Goal: Task Accomplishment & Management: Manage account settings

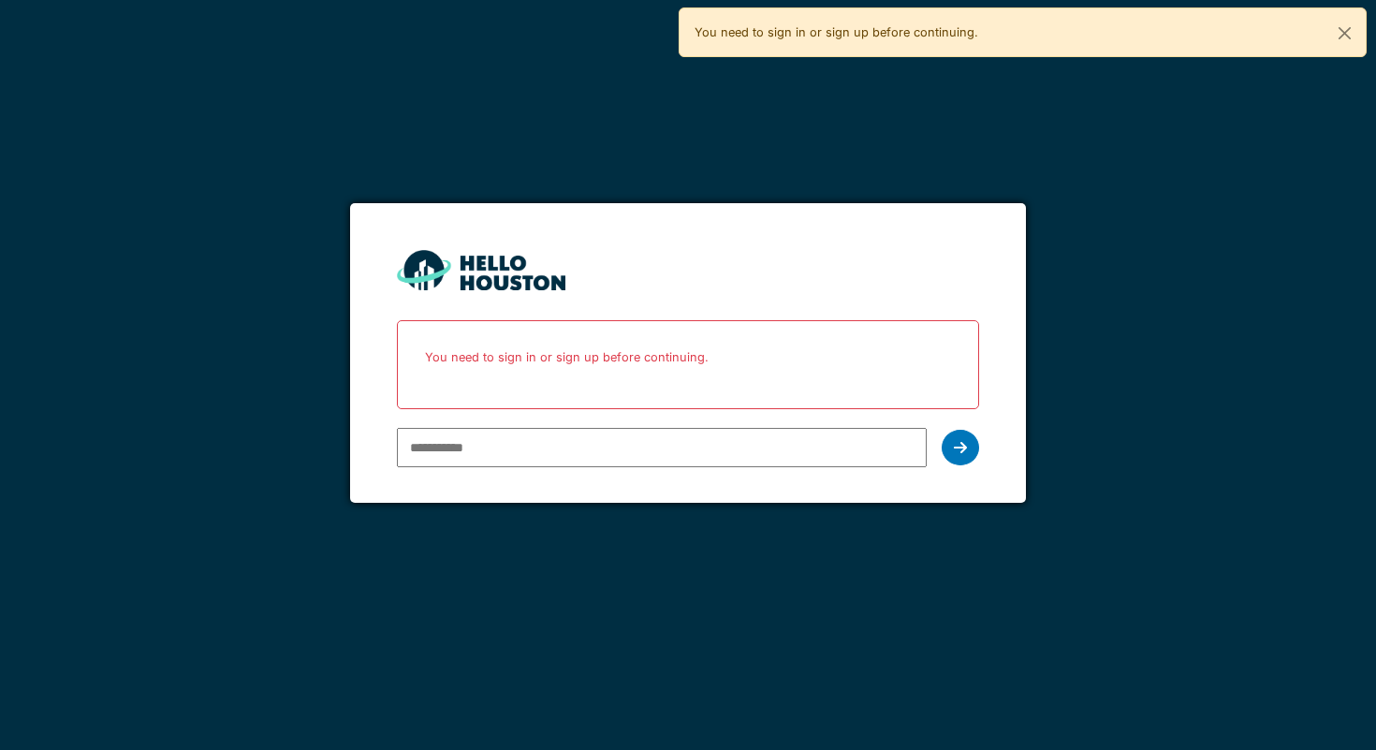
click at [597, 447] on input "email" at bounding box center [662, 447] width 530 height 39
type input "**********"
click at [952, 447] on div at bounding box center [960, 448] width 37 height 36
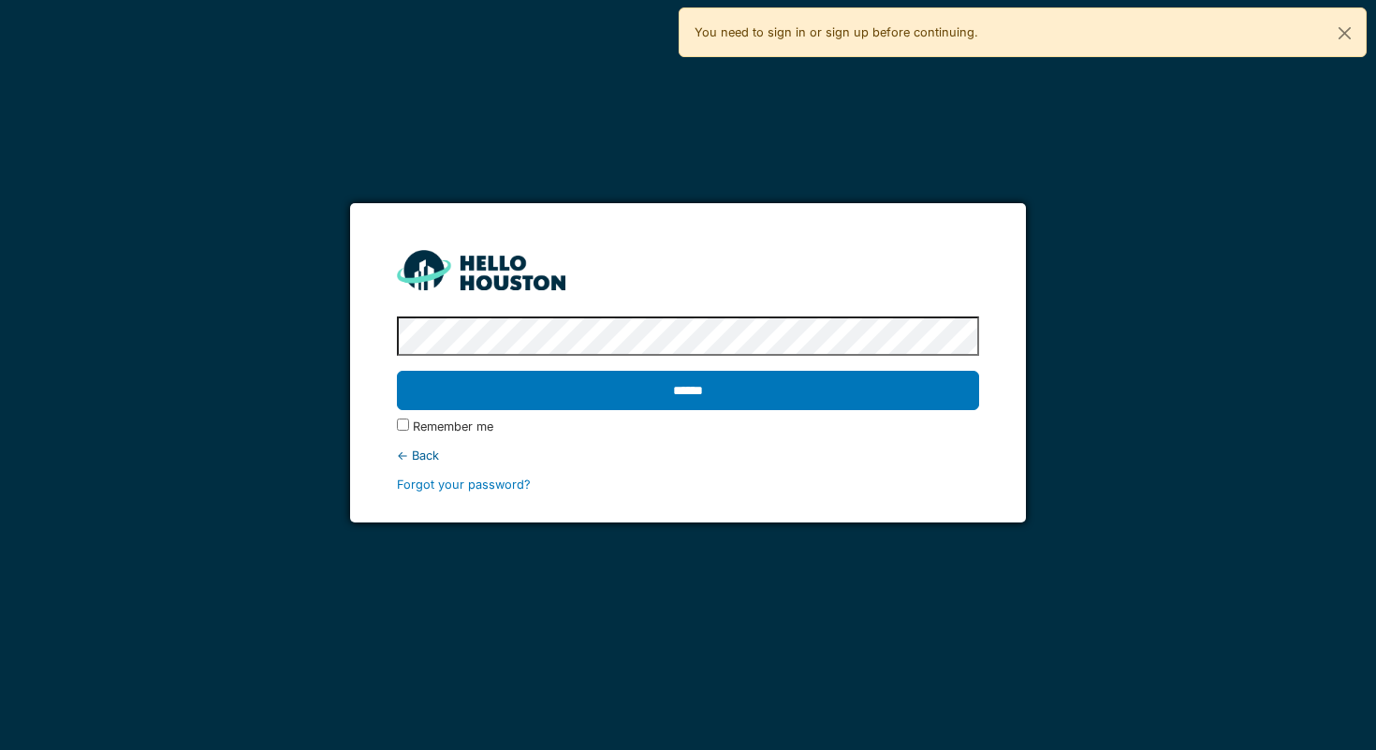
click at [397, 332] on protonpass-control-a0f6 at bounding box center [397, 337] width 0 height 14
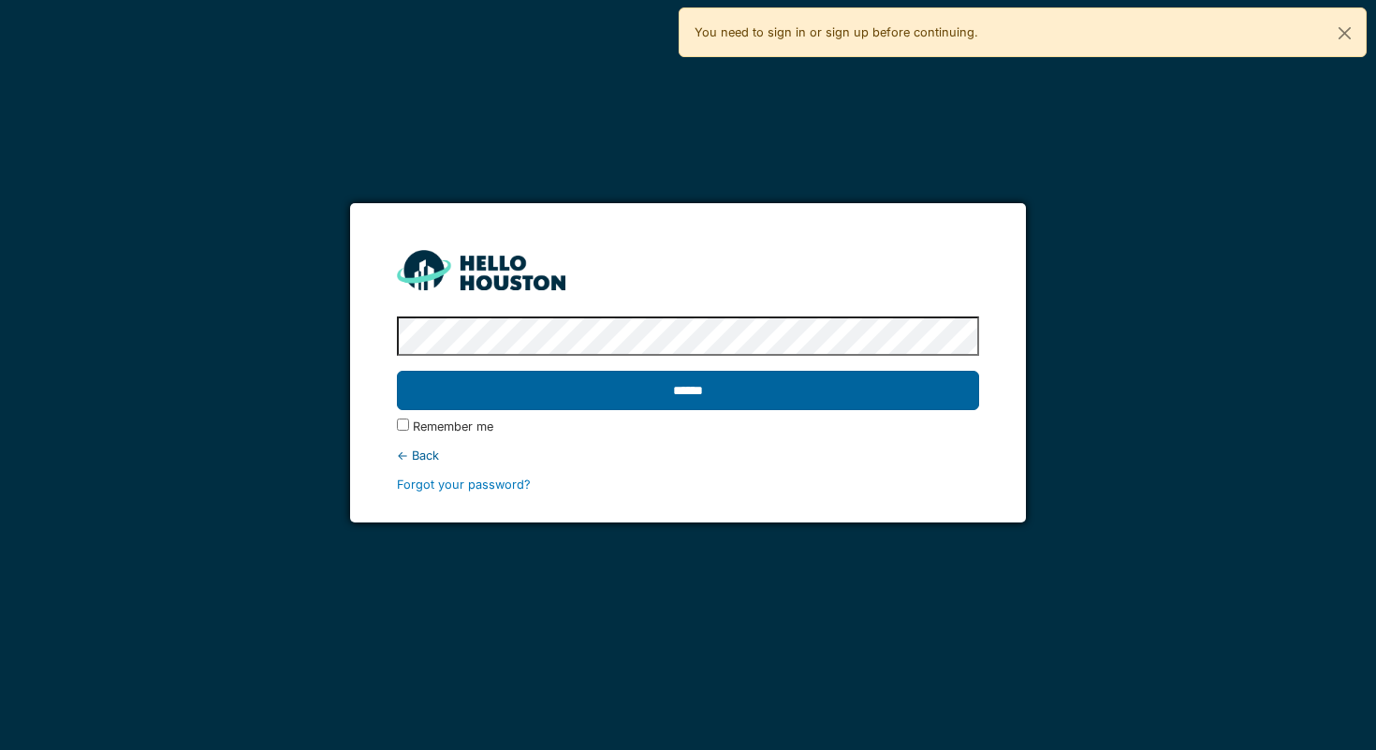
click at [785, 404] on input "******" at bounding box center [688, 390] width 582 height 39
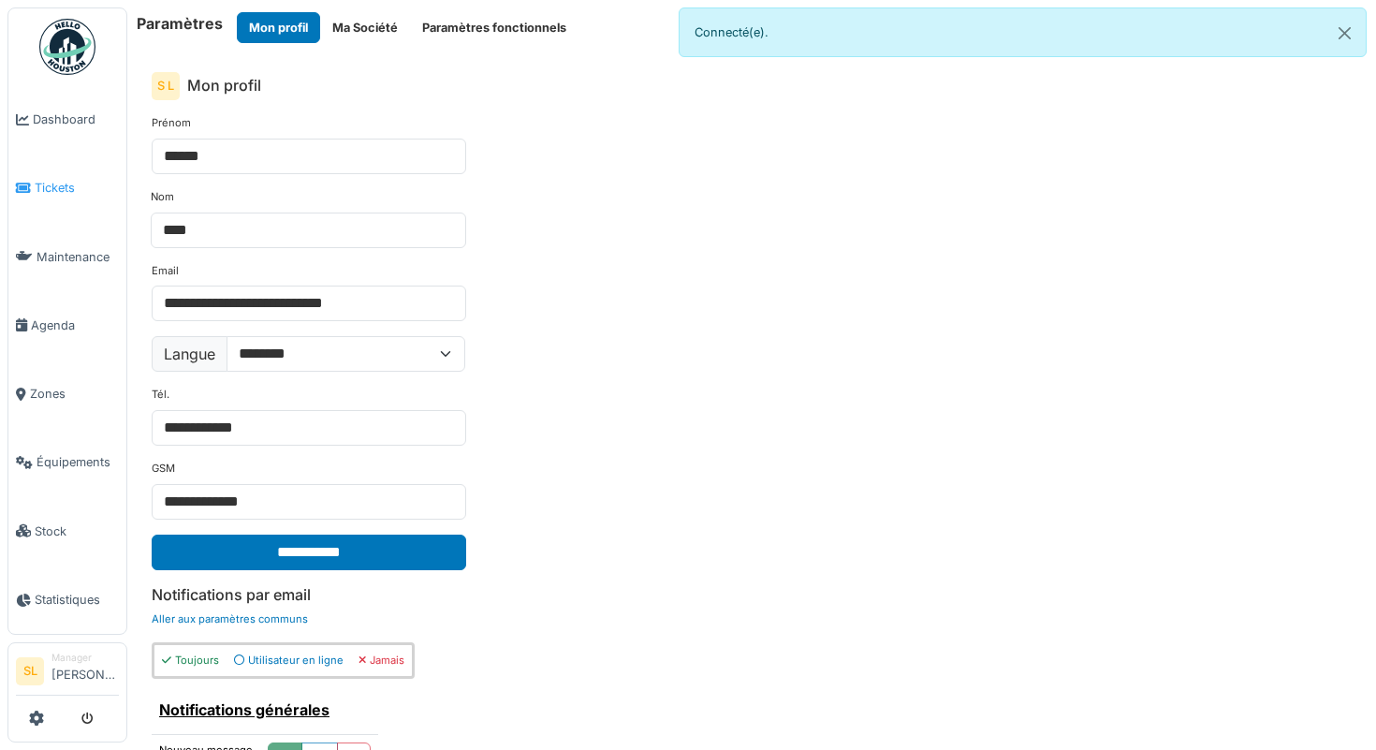
click at [66, 180] on span "Tickets" at bounding box center [77, 188] width 84 height 18
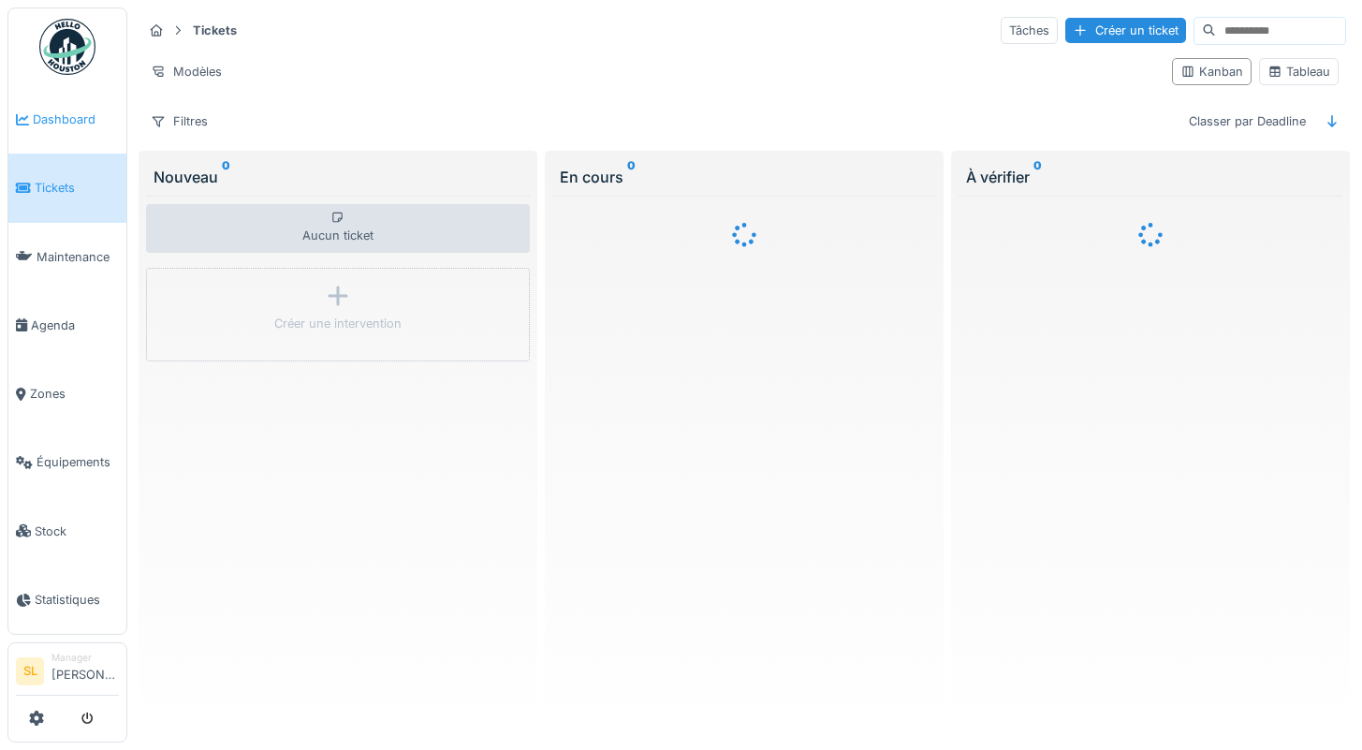
click at [67, 137] on link "Dashboard" at bounding box center [67, 119] width 118 height 68
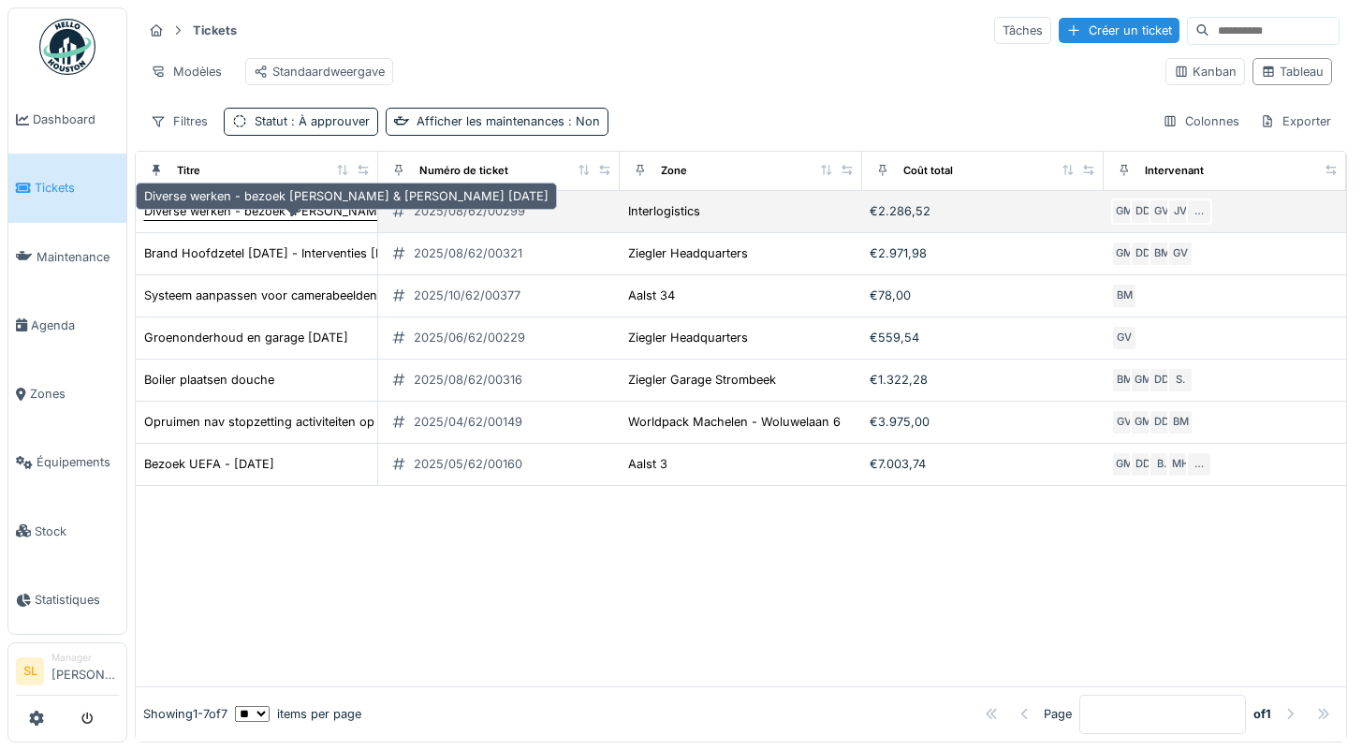
click at [256, 220] on div "Diverse werken - bezoek [PERSON_NAME] & [PERSON_NAME] [DATE]" at bounding box center [346, 211] width 404 height 18
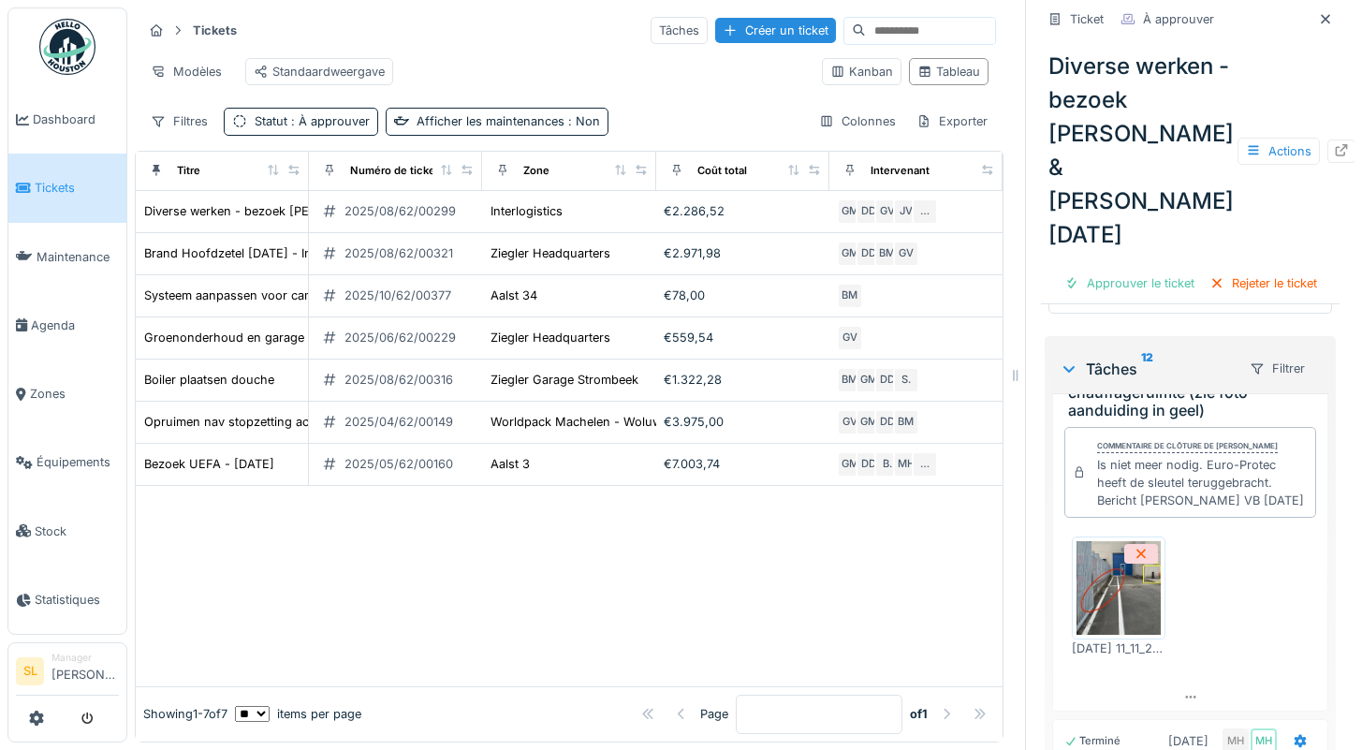
scroll to position [1003, 0]
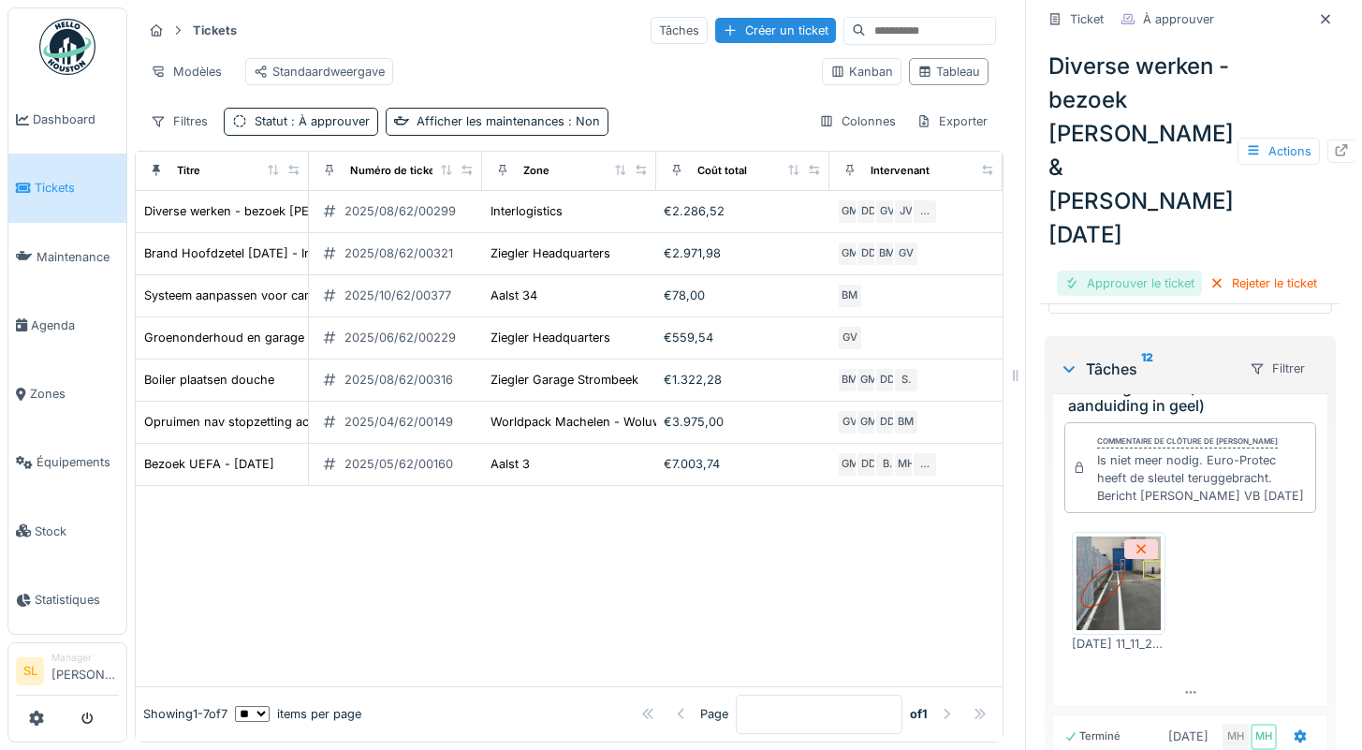
click at [1155, 271] on div "Approuver le ticket" at bounding box center [1129, 283] width 145 height 25
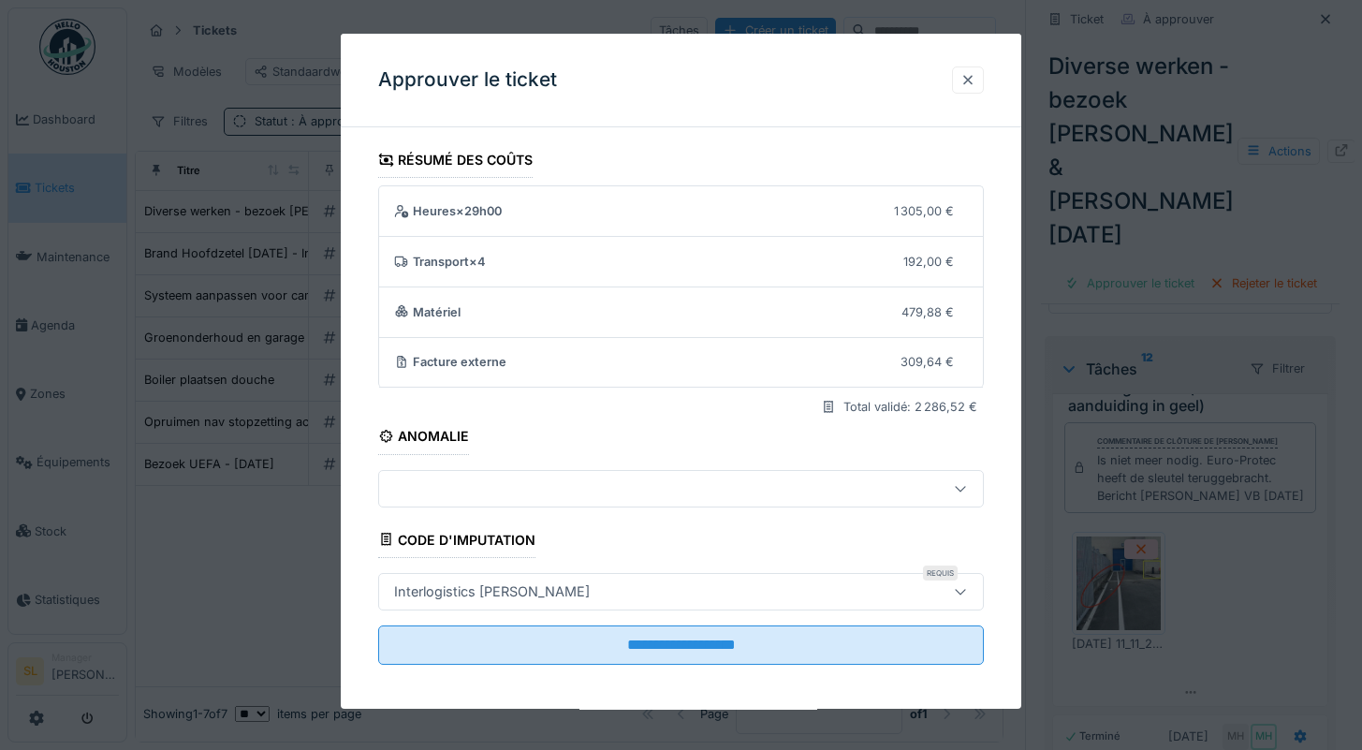
click at [984, 81] on div at bounding box center [968, 79] width 32 height 27
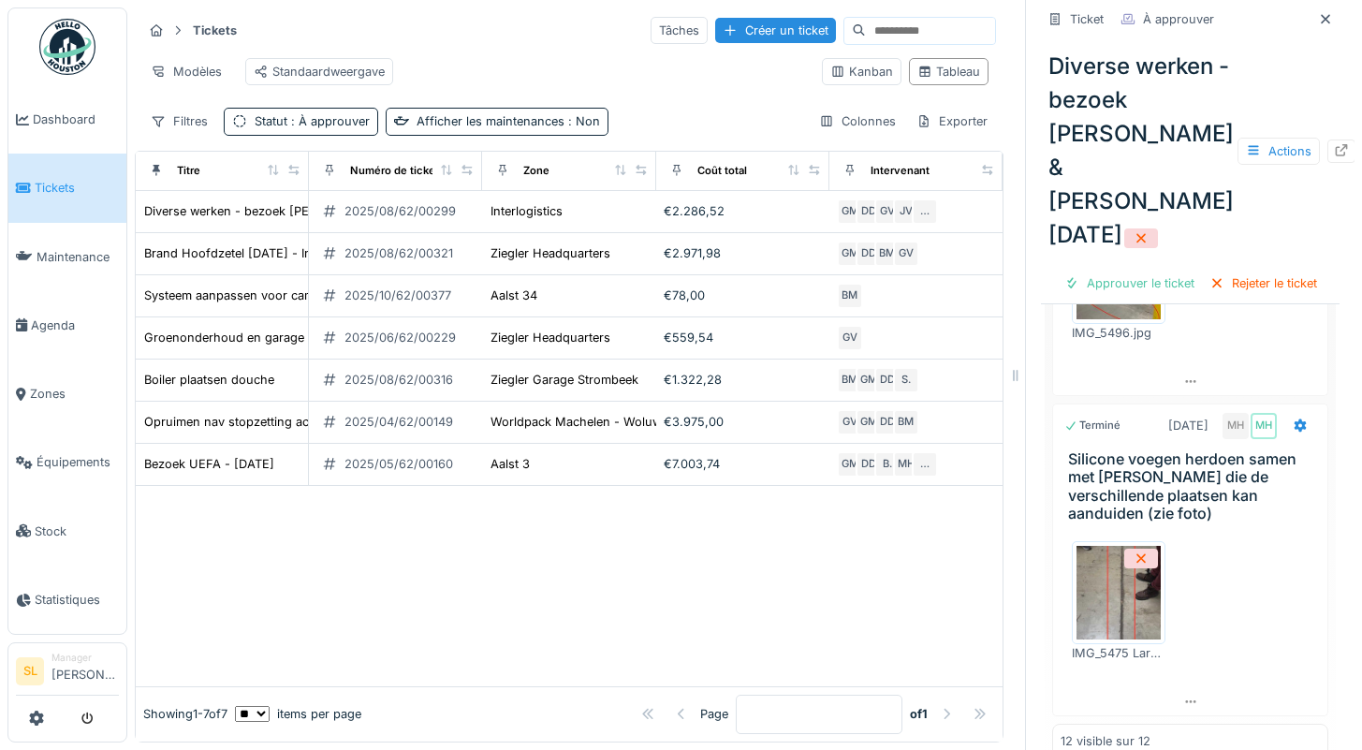
scroll to position [14, 0]
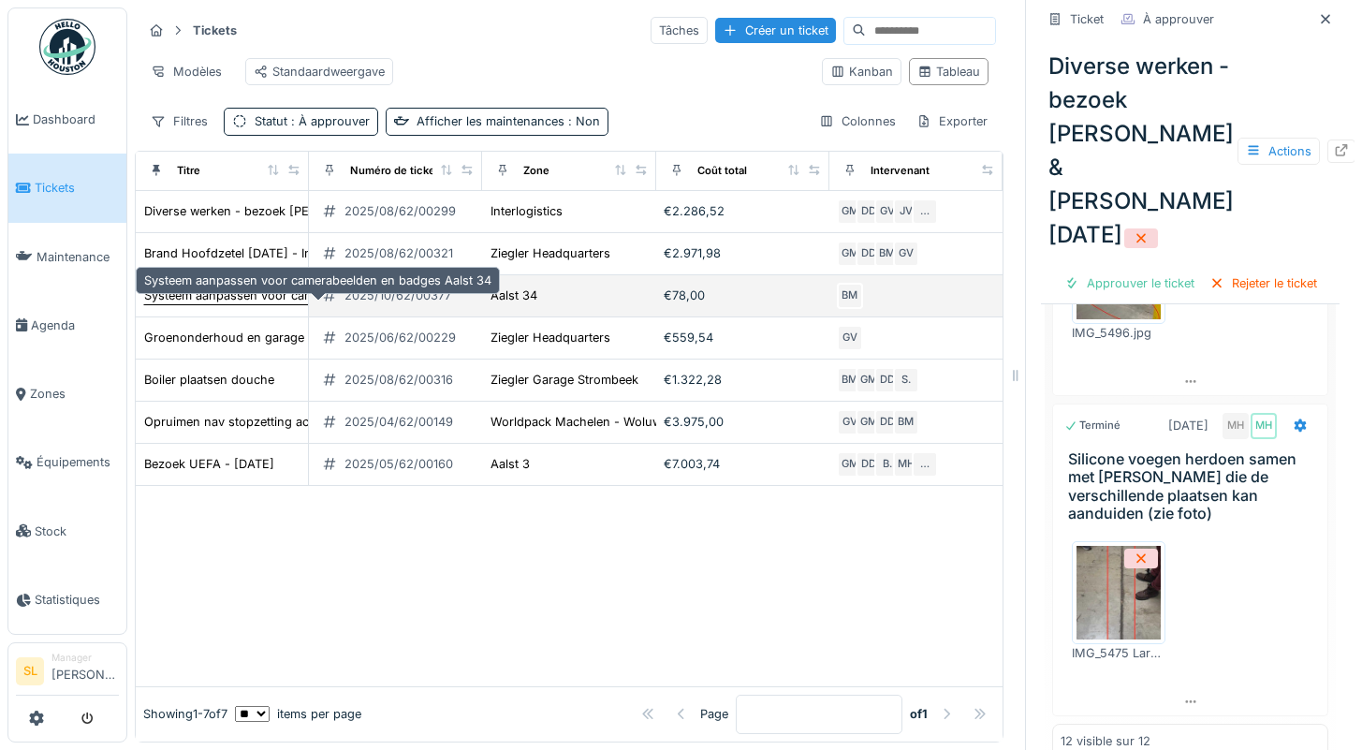
click at [225, 296] on div "Systeem aanpassen voor camerabeelden en badges Aalst 34" at bounding box center [317, 295] width 347 height 18
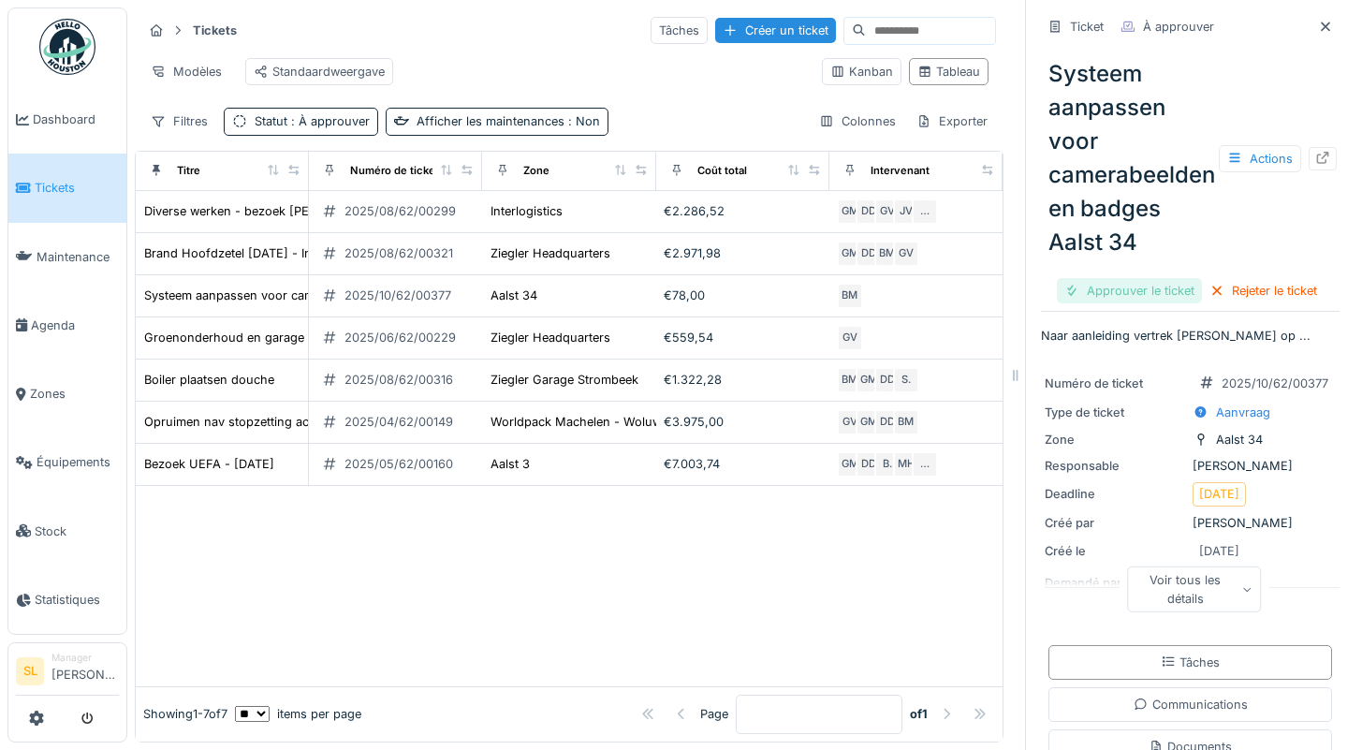
click at [1096, 279] on div "Approuver le ticket" at bounding box center [1129, 290] width 145 height 25
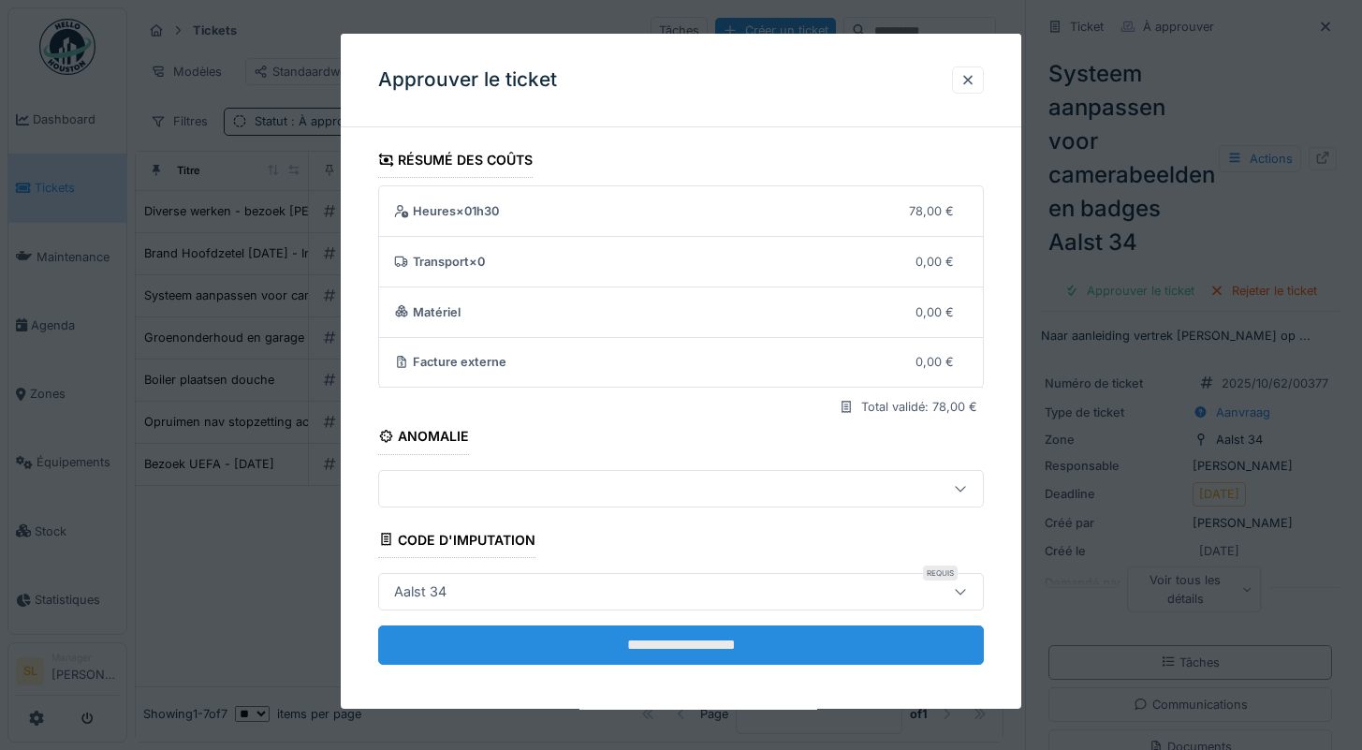
click at [644, 651] on input "**********" at bounding box center [681, 644] width 607 height 39
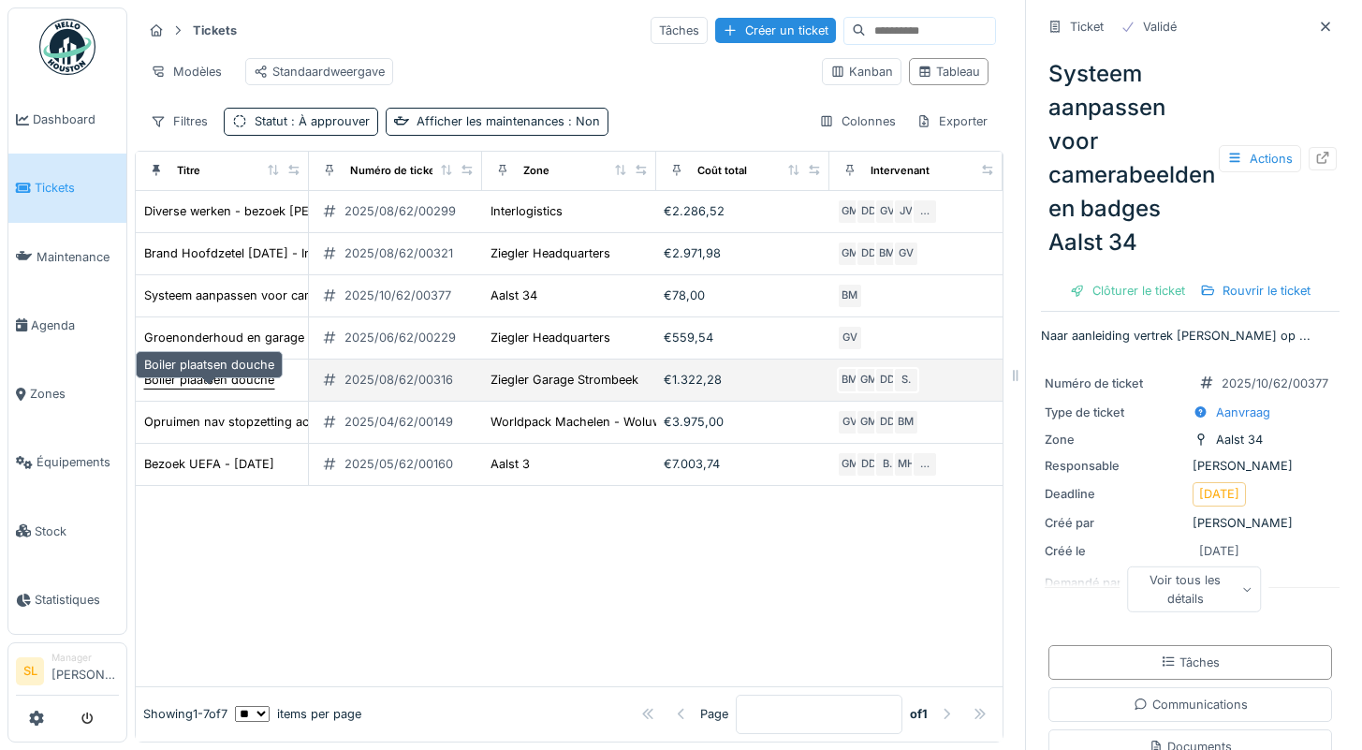
click at [225, 379] on div "Boiler plaatsen douche" at bounding box center [209, 380] width 130 height 18
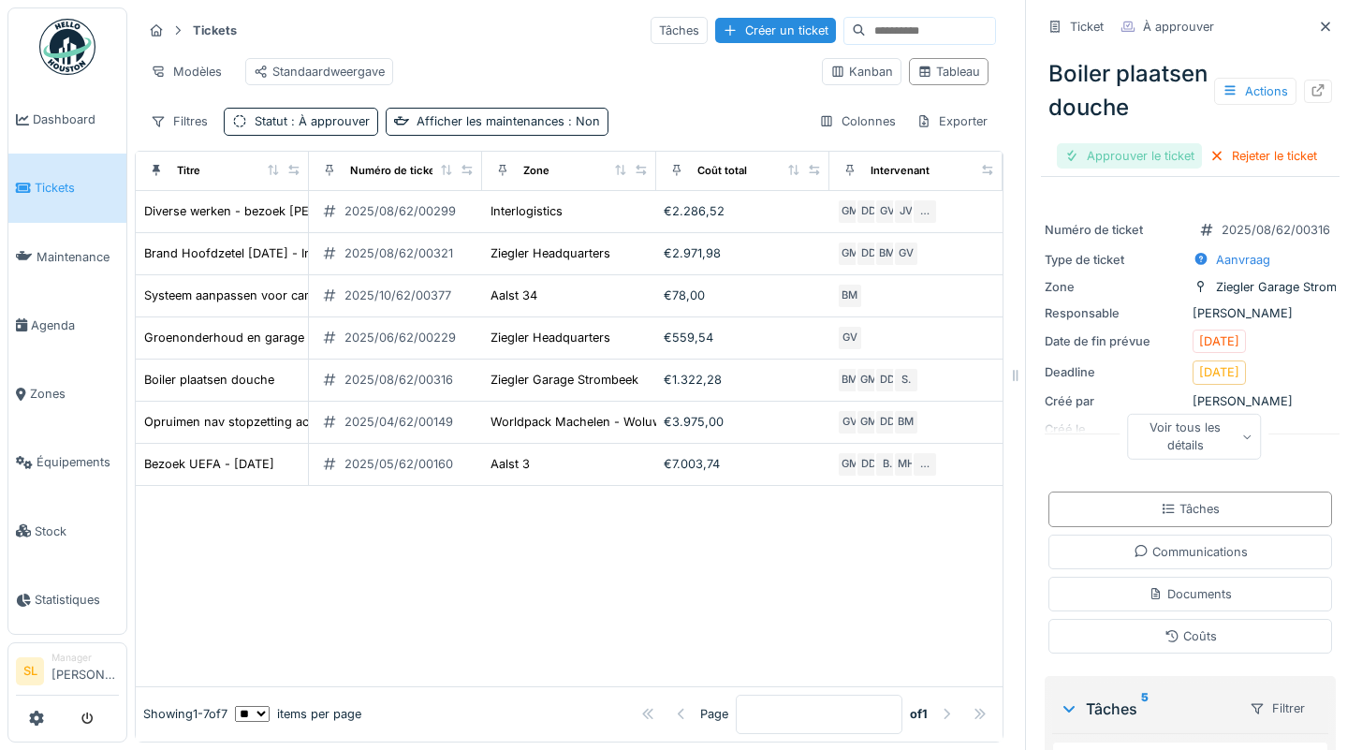
click at [1094, 168] on div "Approuver le ticket" at bounding box center [1129, 155] width 145 height 25
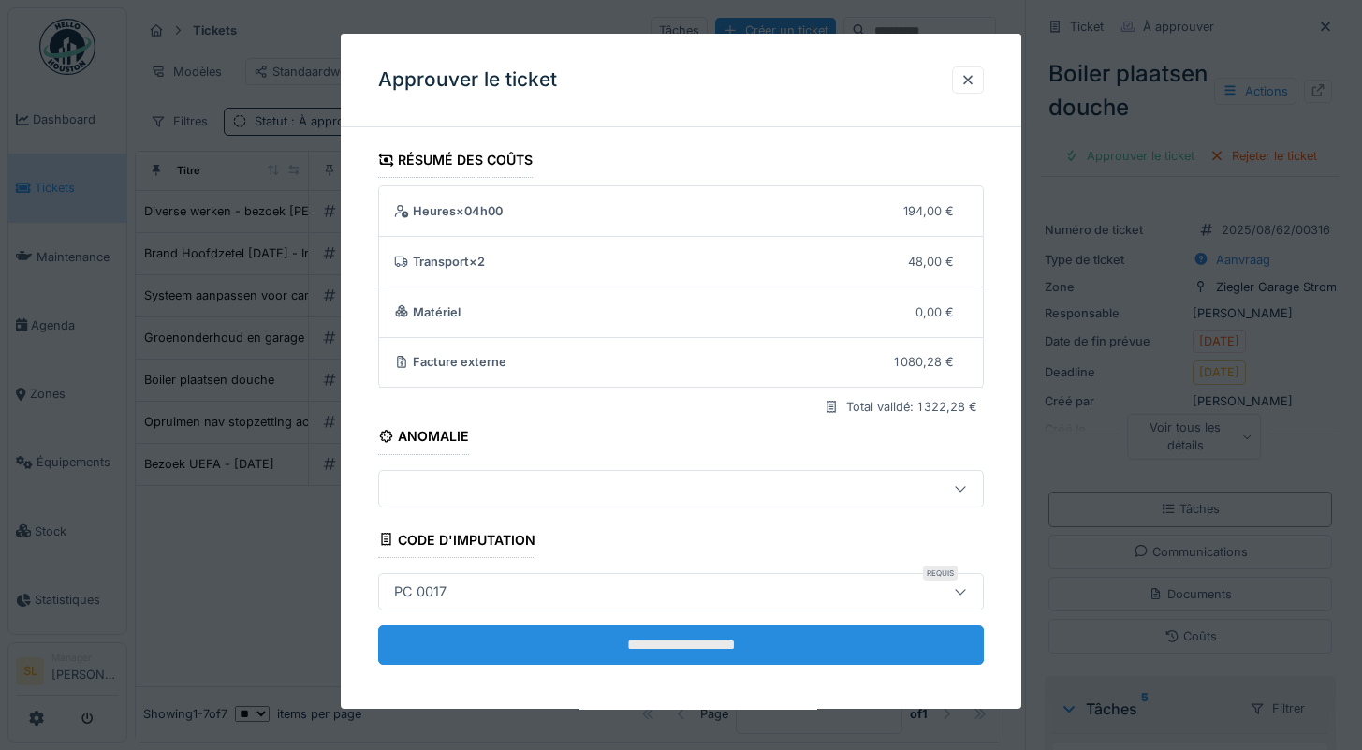
click at [637, 637] on input "**********" at bounding box center [681, 644] width 607 height 39
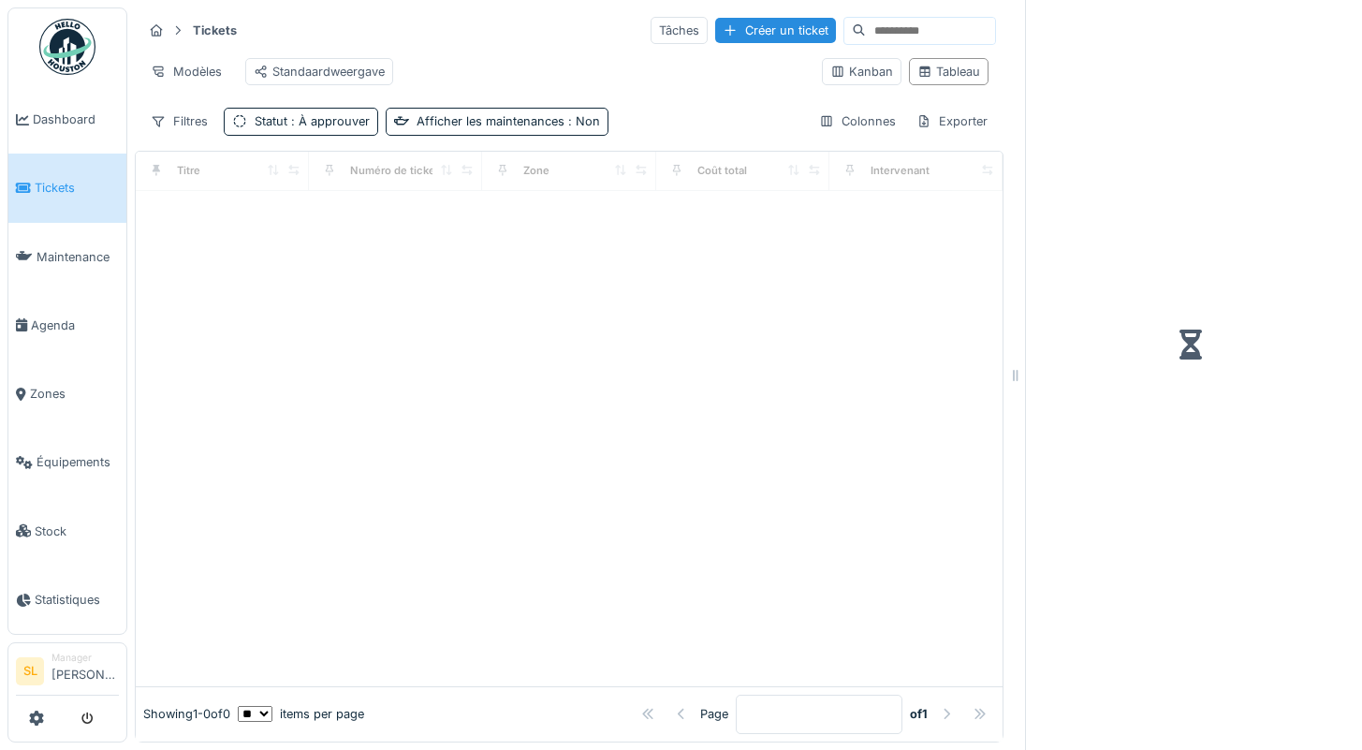
scroll to position [14, 0]
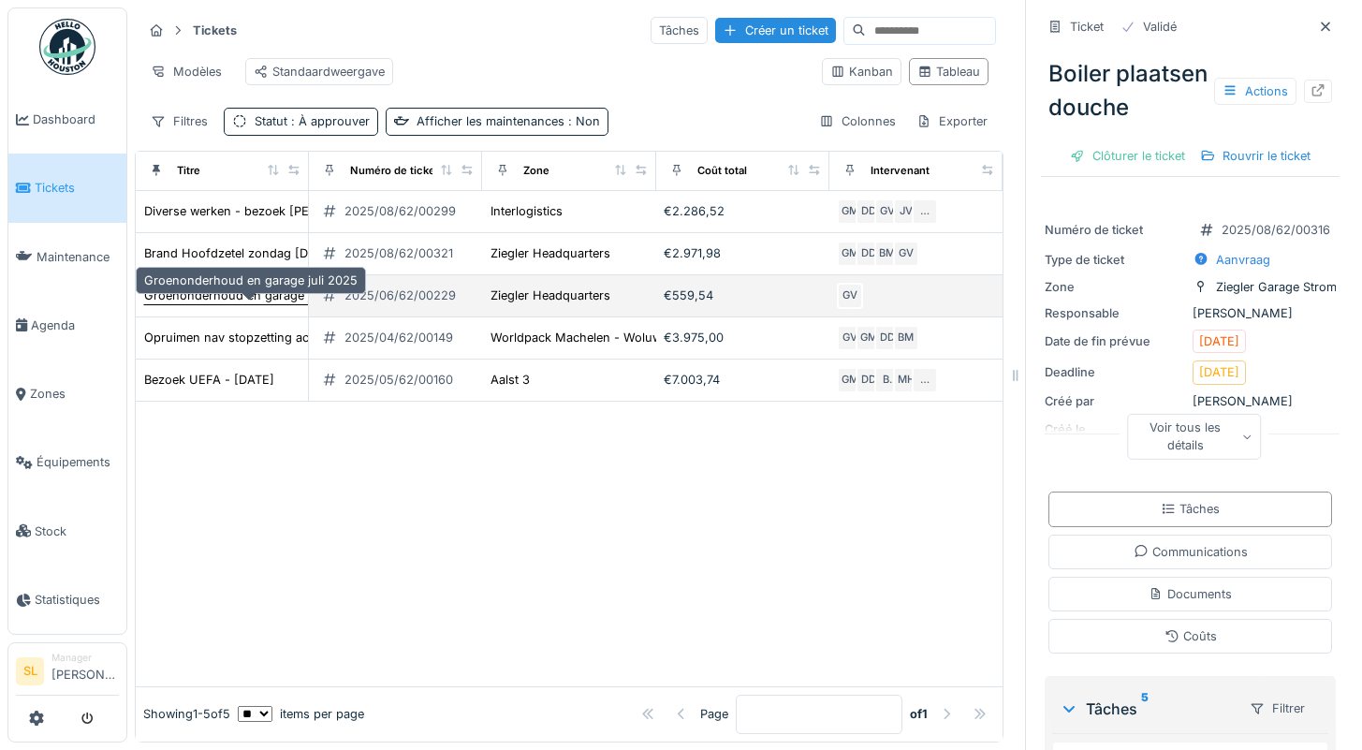
click at [260, 295] on div "Groenonderhoud en garage juli 2025" at bounding box center [250, 295] width 213 height 18
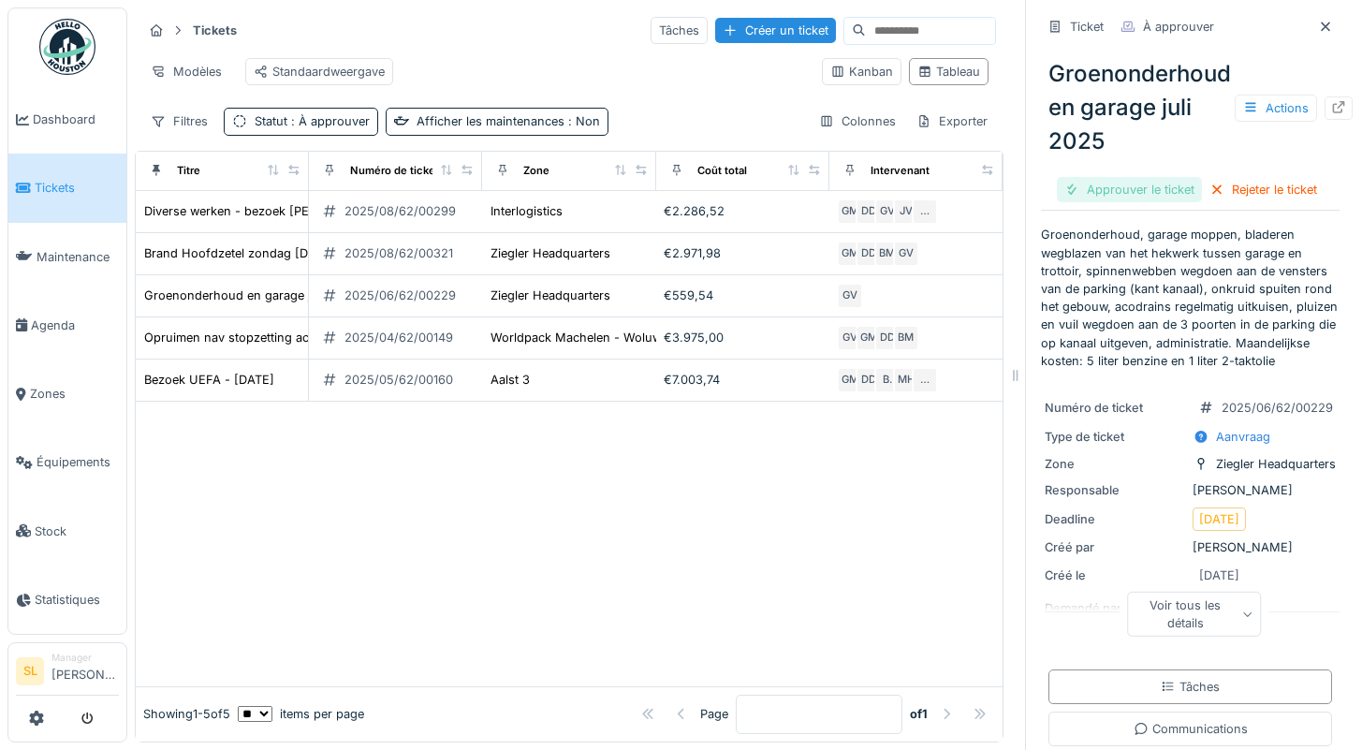
click at [1160, 182] on div "Approuver le ticket" at bounding box center [1129, 189] width 145 height 25
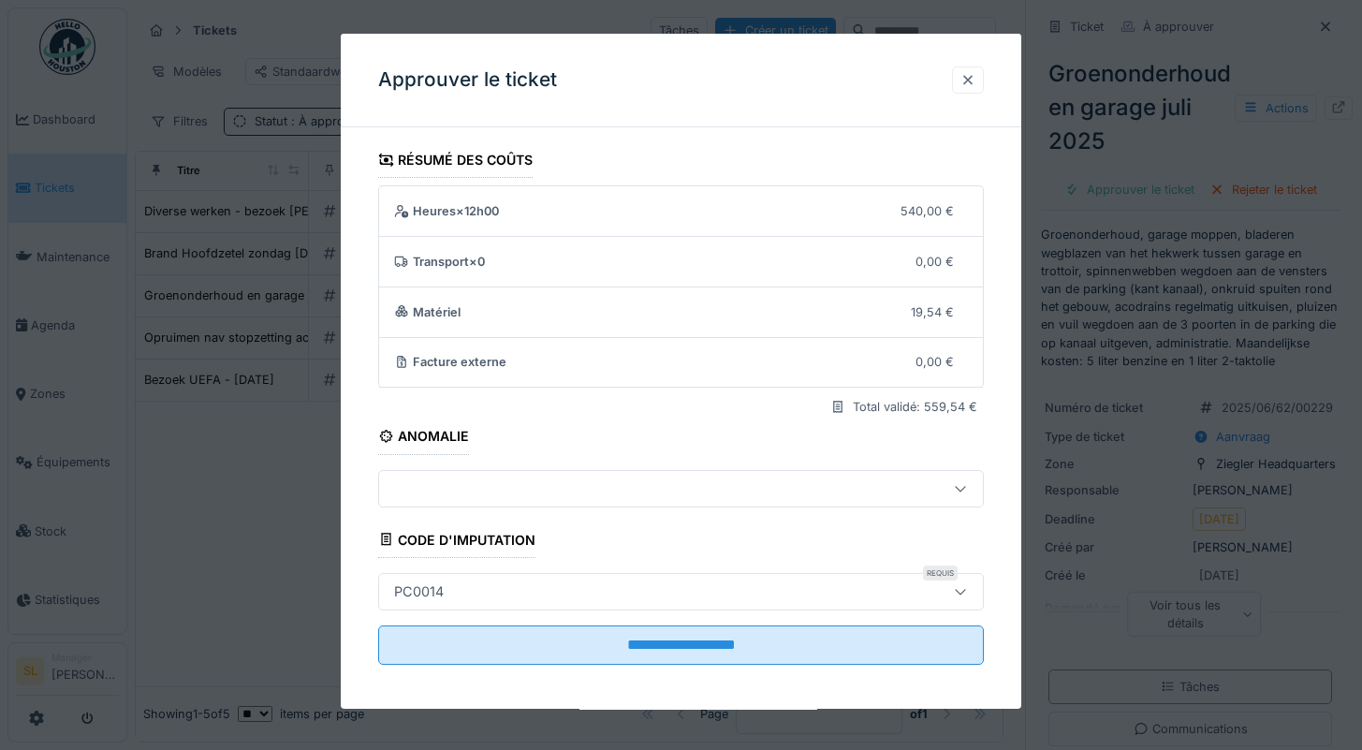
click at [971, 81] on div at bounding box center [967, 80] width 15 height 18
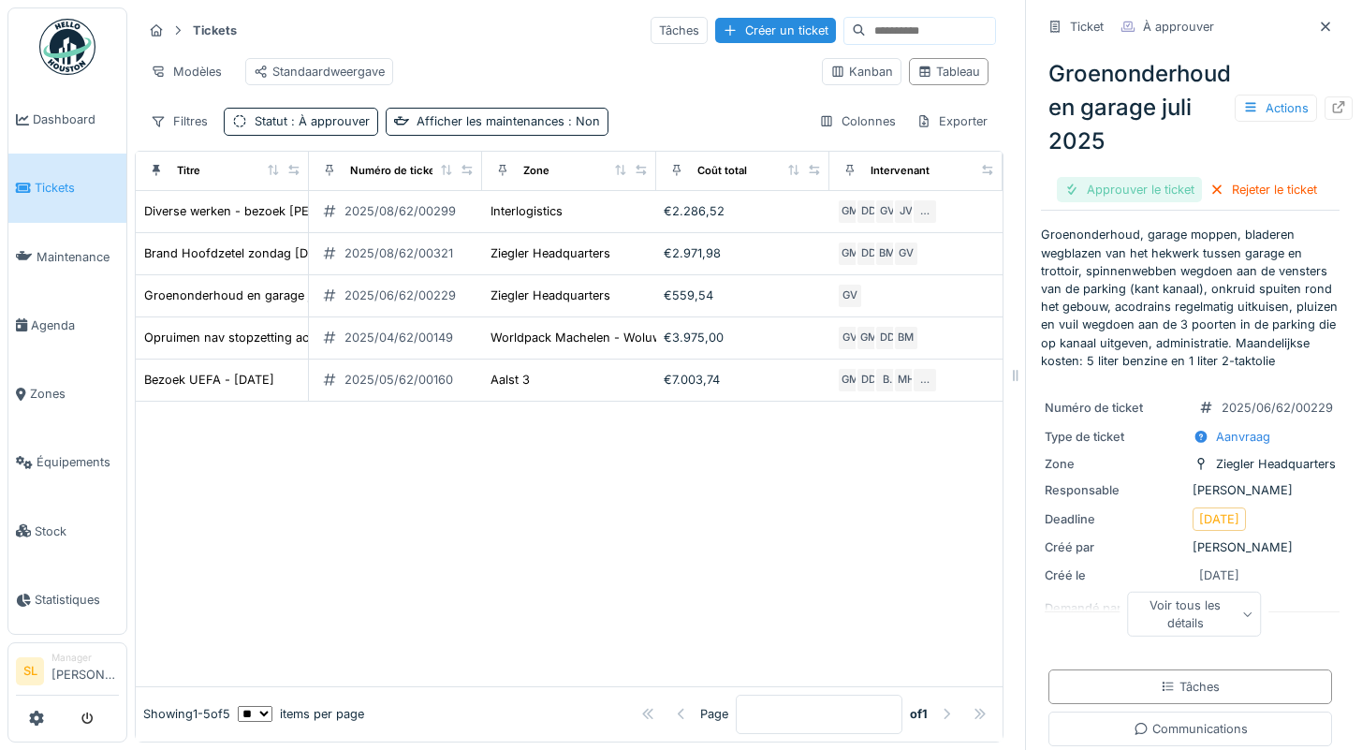
click at [1123, 177] on div "Approuver le ticket" at bounding box center [1129, 189] width 145 height 25
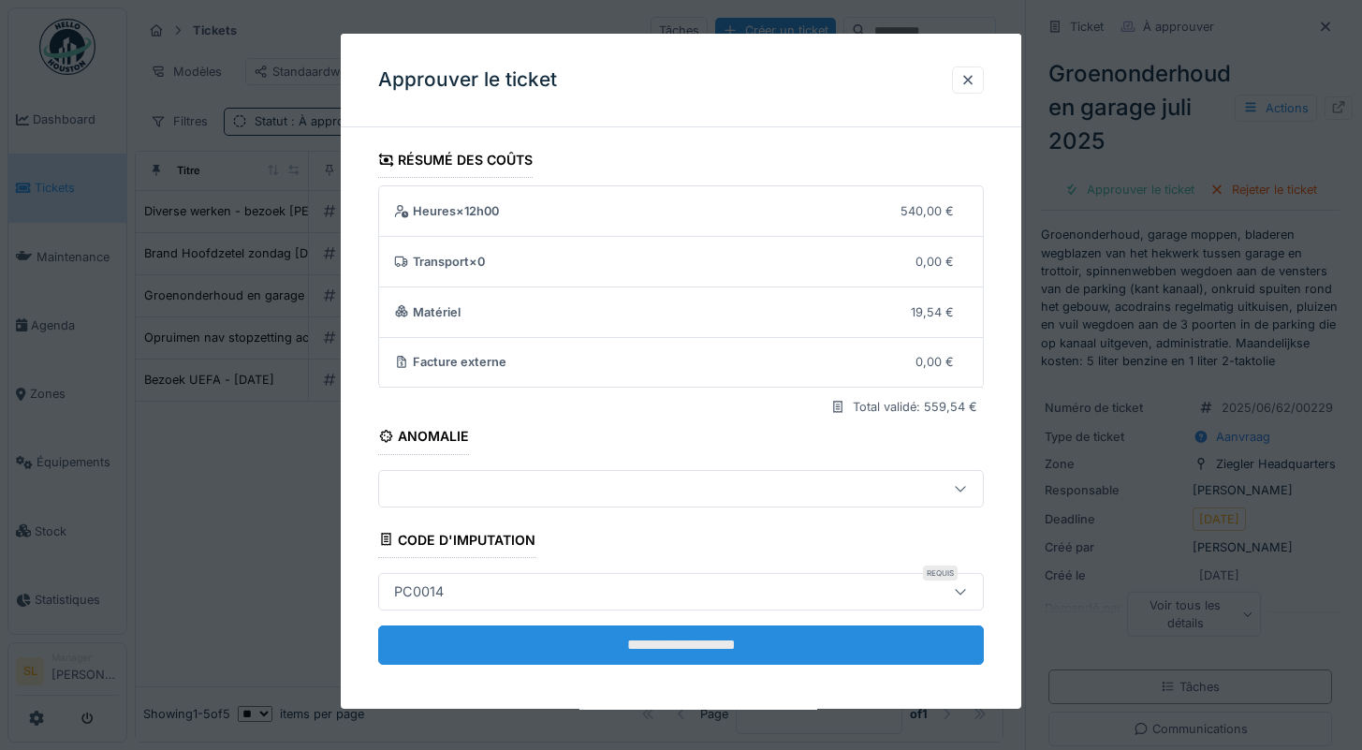
click at [708, 648] on input "**********" at bounding box center [681, 644] width 607 height 39
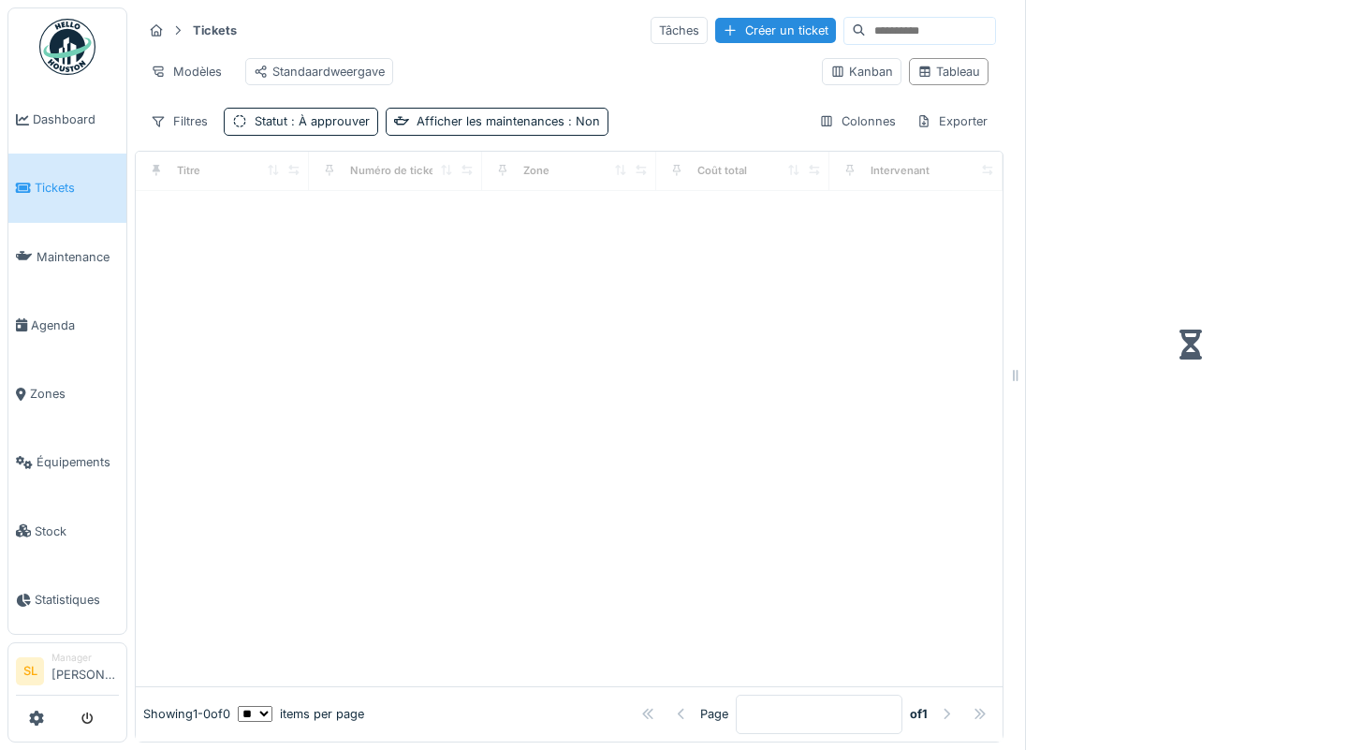
scroll to position [14, 0]
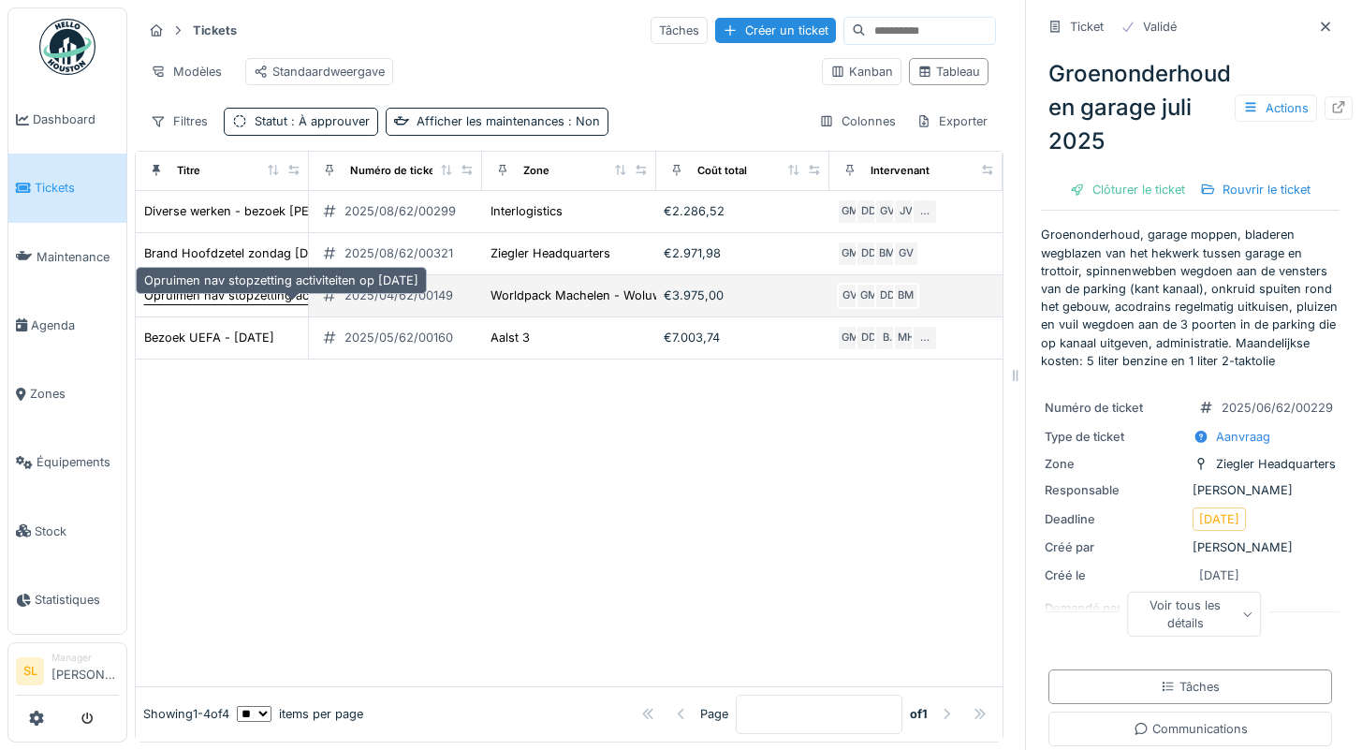
click at [235, 294] on div "Opruimen nav stopzetting activiteiten op [DATE]" at bounding box center [281, 295] width 274 height 18
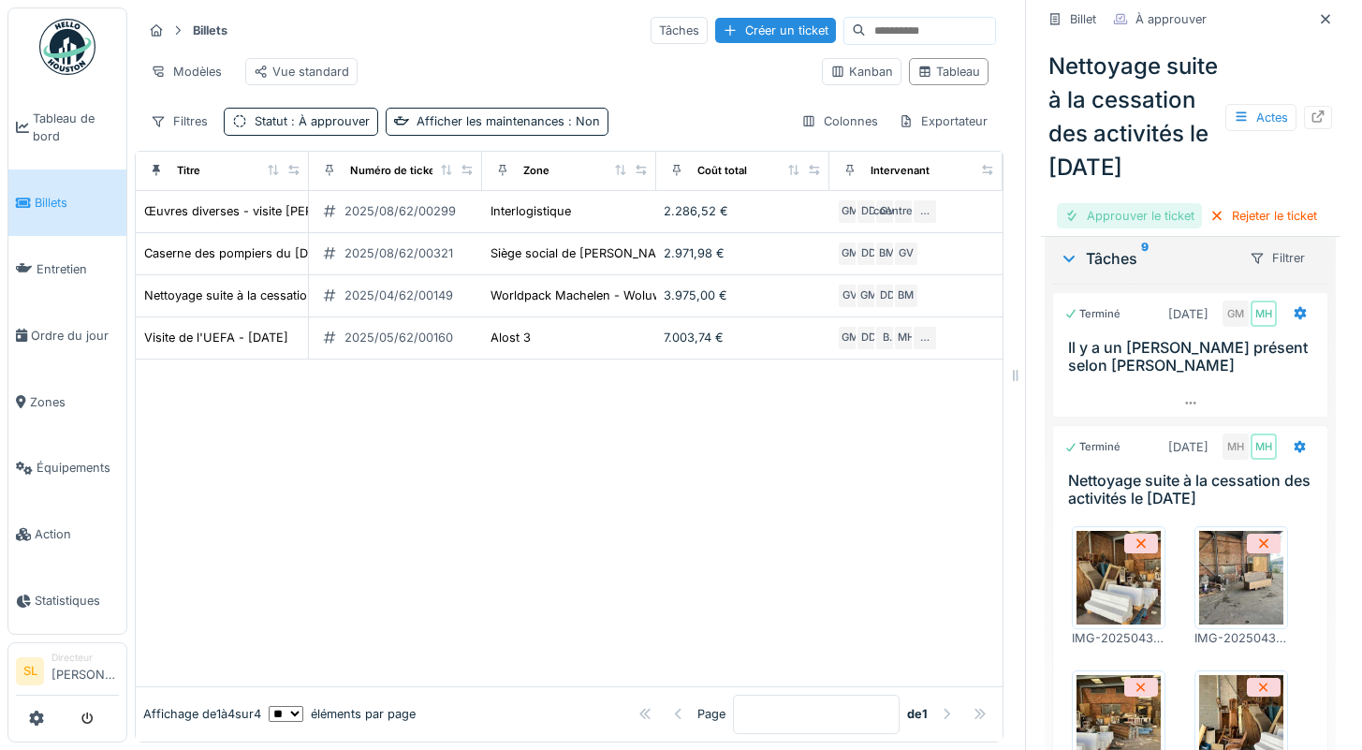
click at [1132, 228] on div "Approuver le ticket" at bounding box center [1129, 215] width 145 height 25
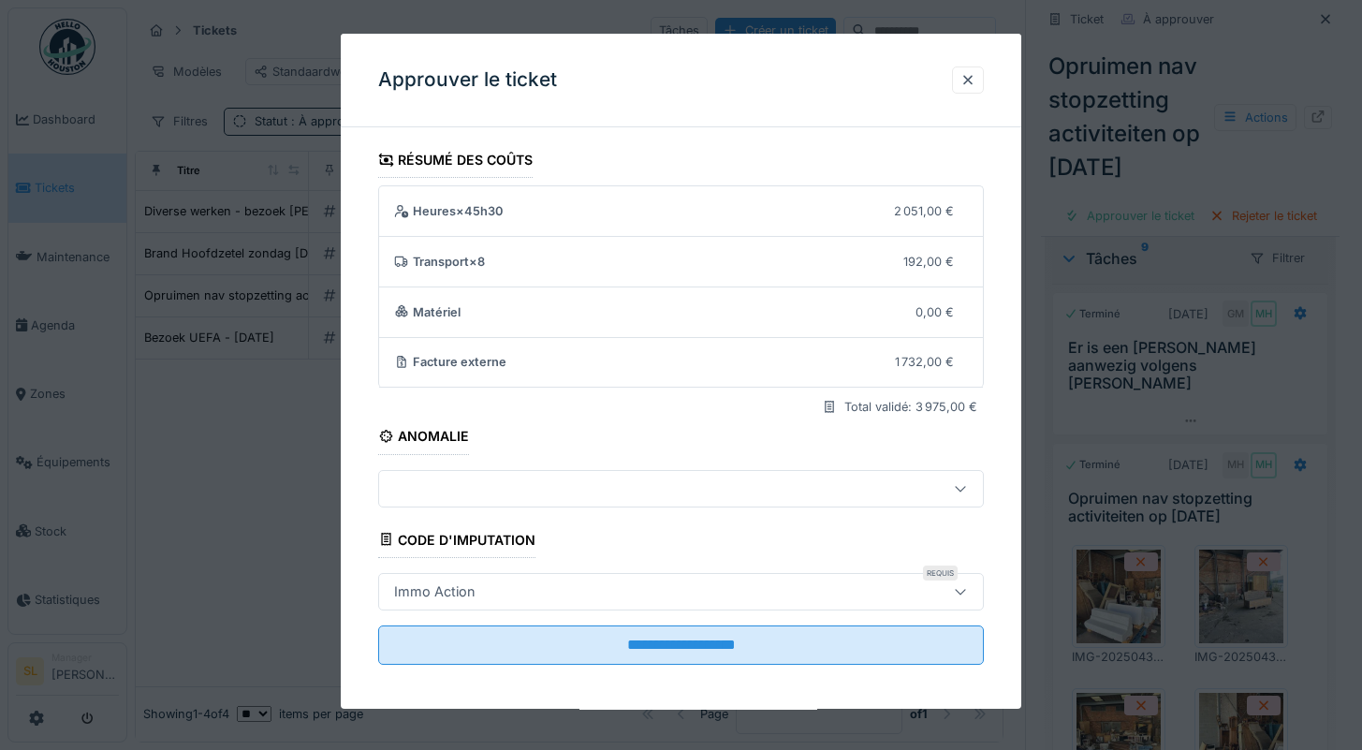
scroll to position [569, 0]
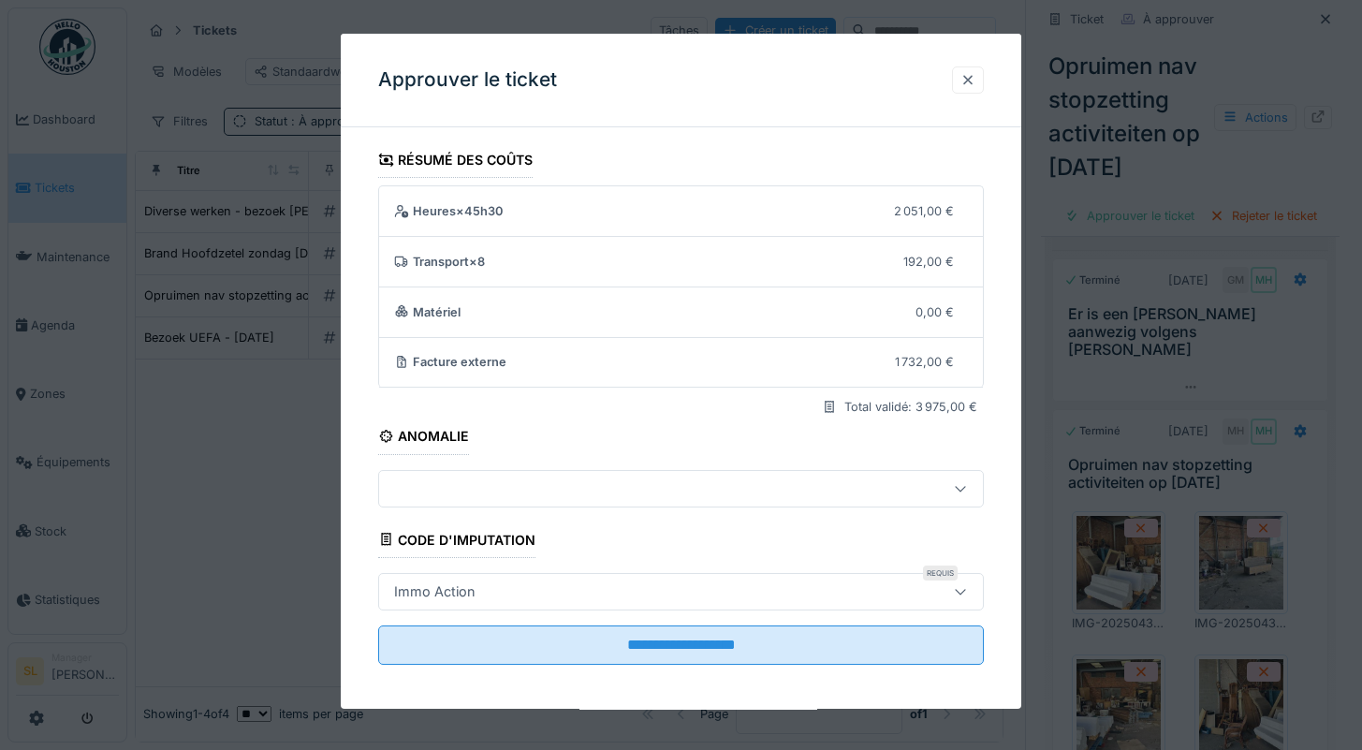
click at [966, 85] on div at bounding box center [968, 79] width 32 height 27
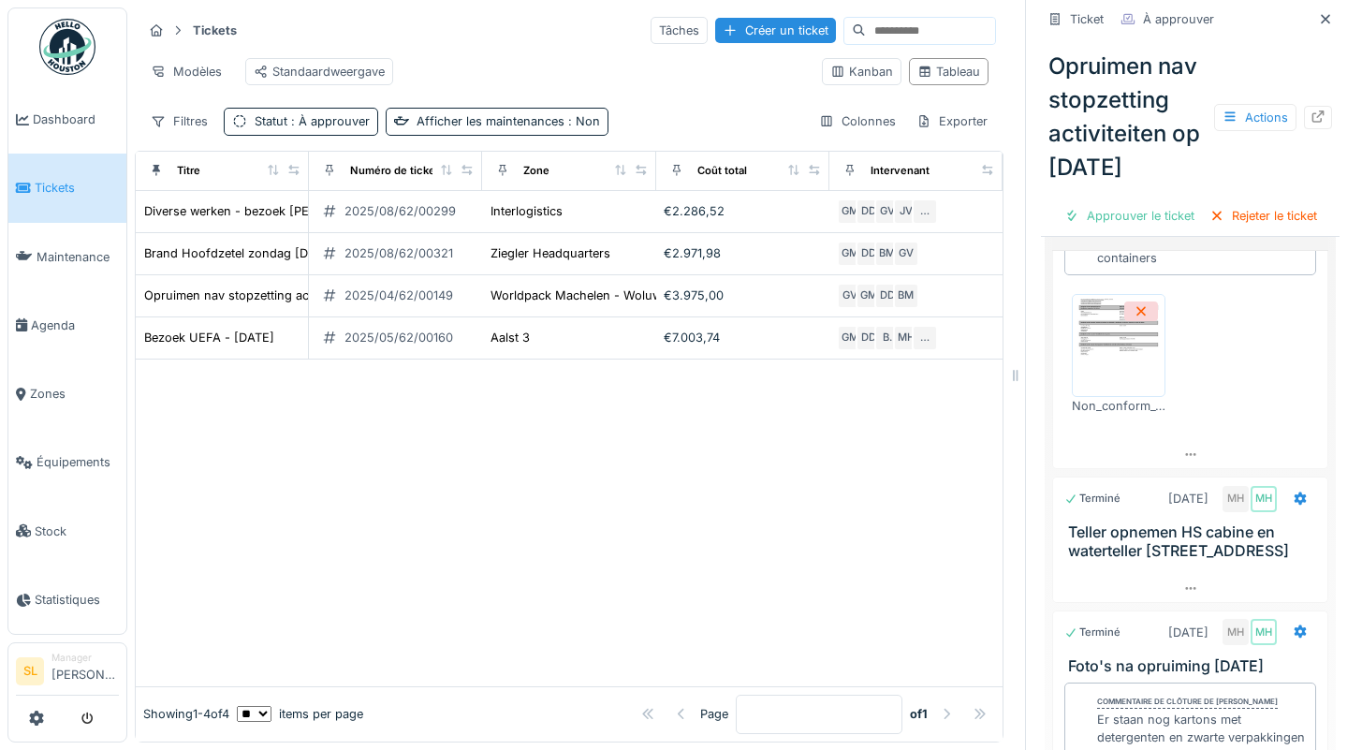
scroll to position [1972, 0]
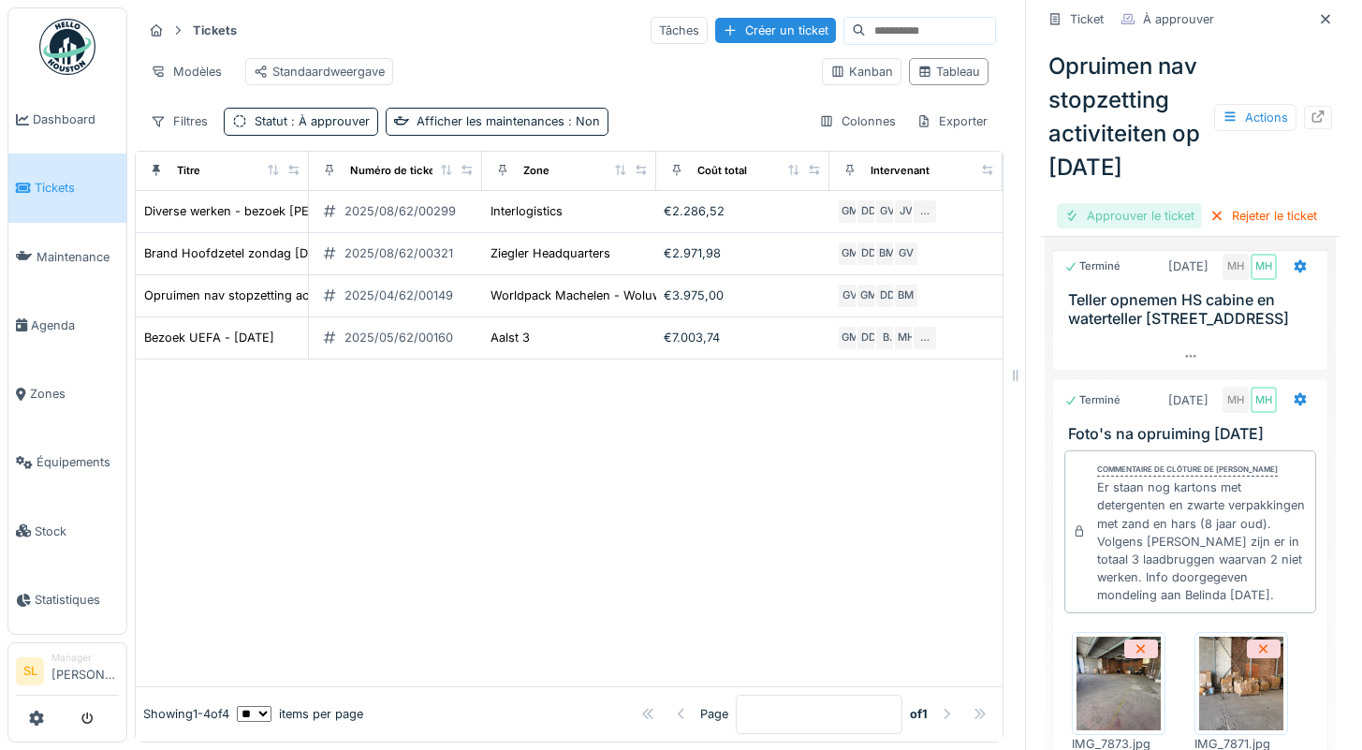
click at [1074, 228] on div "Approuver le ticket" at bounding box center [1129, 215] width 145 height 25
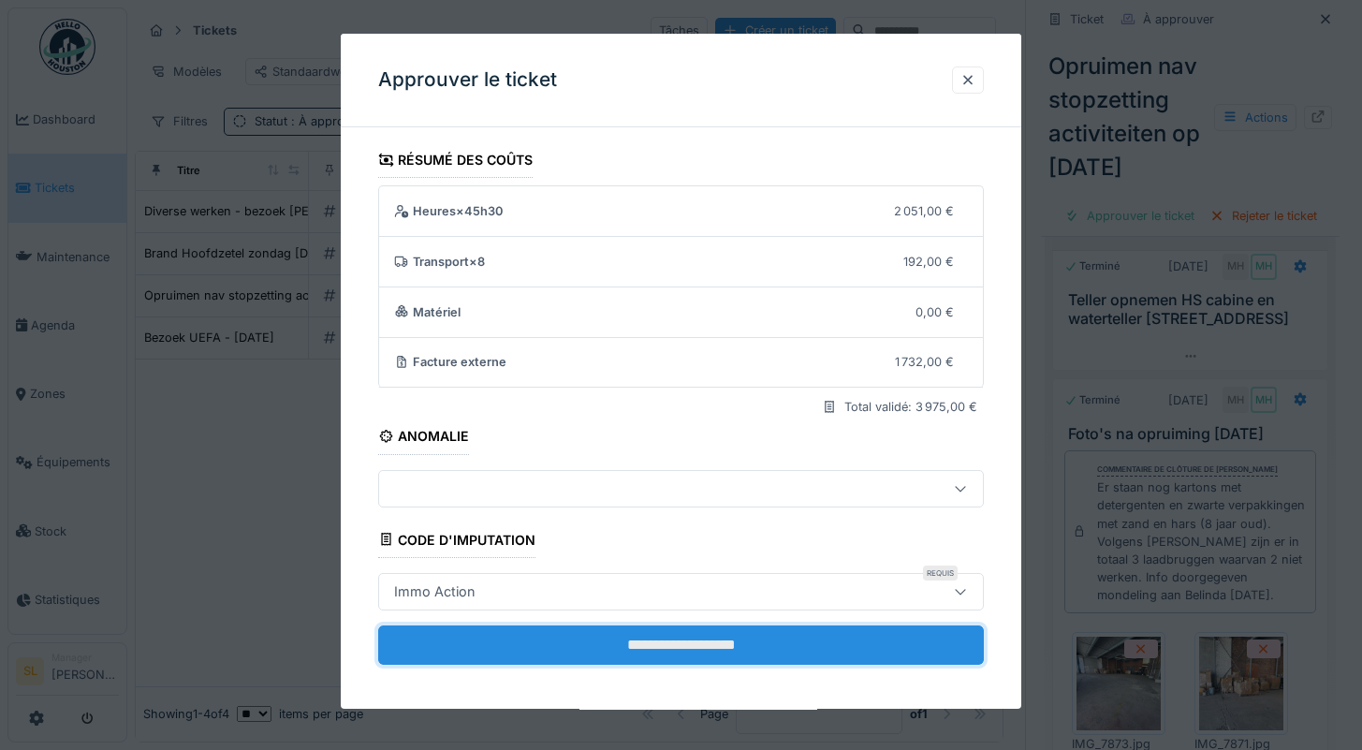
click at [478, 627] on input "**********" at bounding box center [681, 644] width 607 height 39
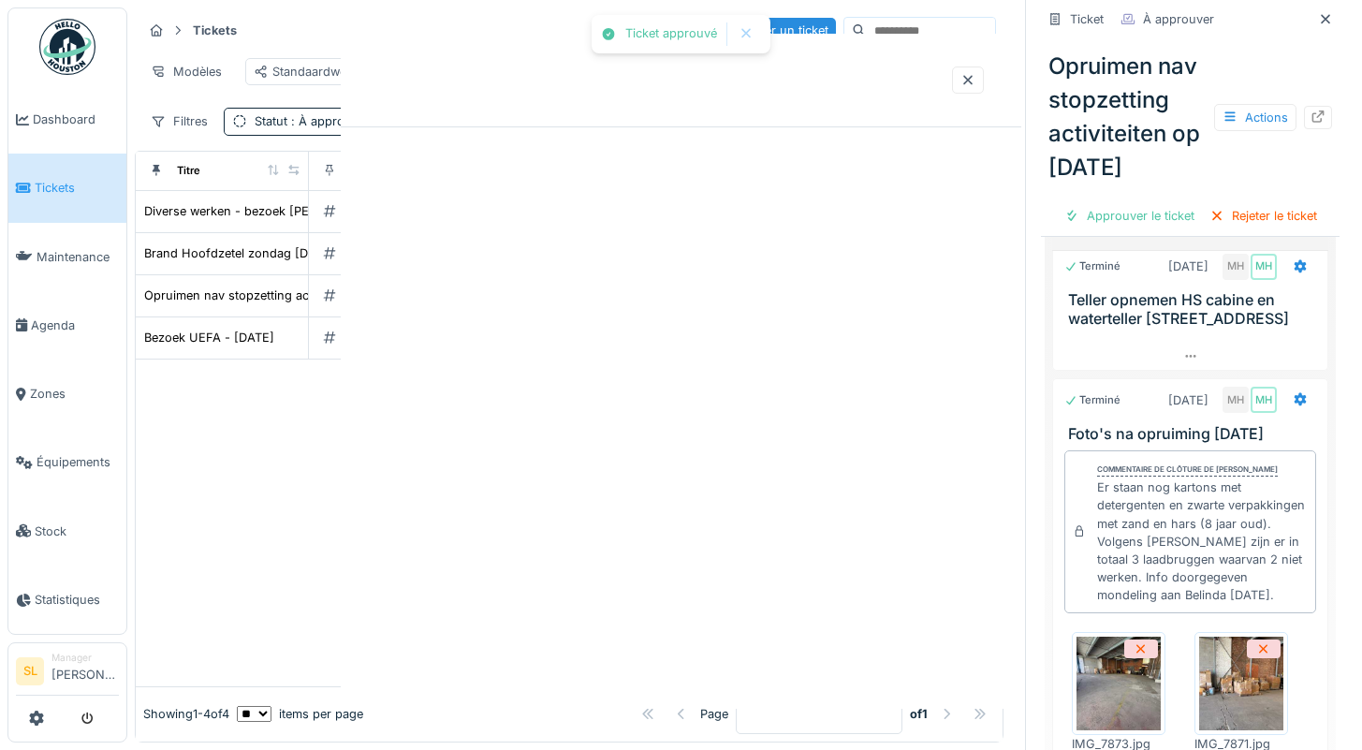
click at [707, 648] on div at bounding box center [681, 375] width 1362 height 750
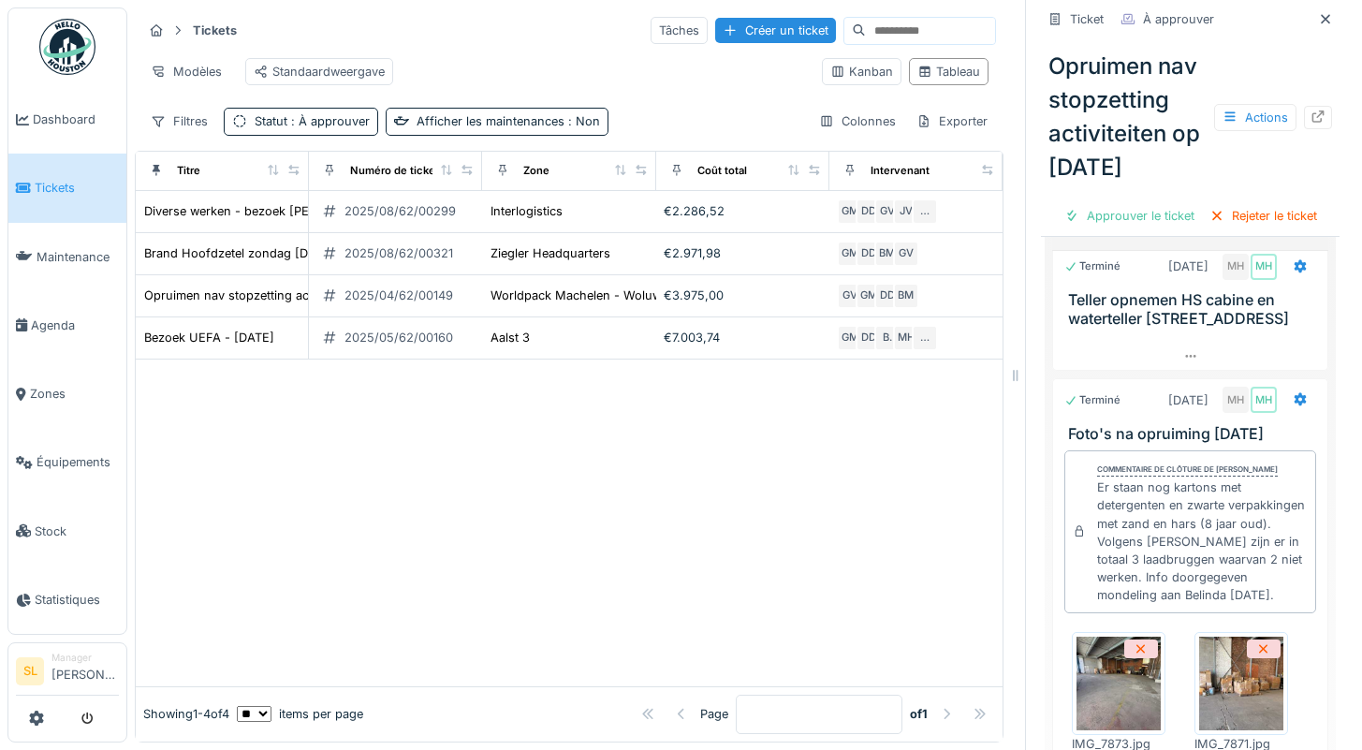
scroll to position [1423, 0]
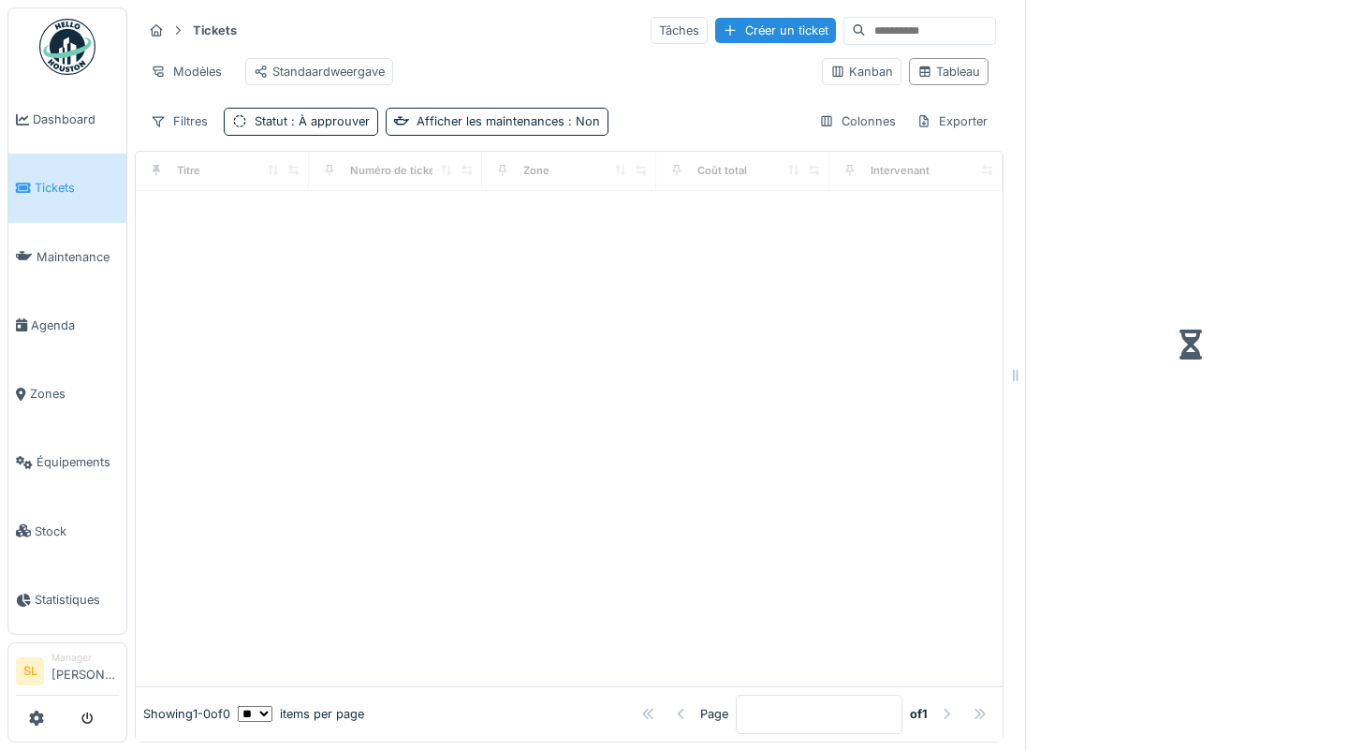
scroll to position [14, 0]
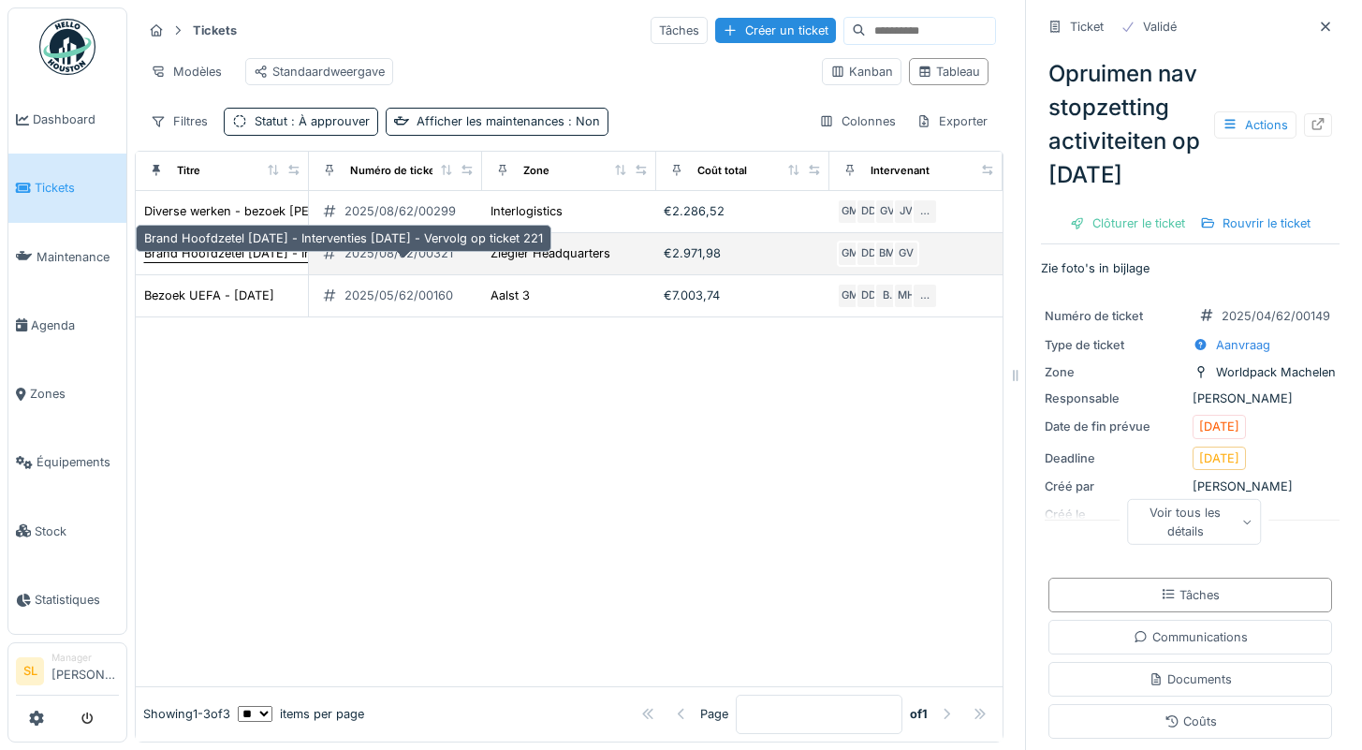
click at [242, 259] on div "Brand Hoofdzetel [DATE] - Interventies [DATE] - Vervolg op ticket 221" at bounding box center [343, 253] width 399 height 18
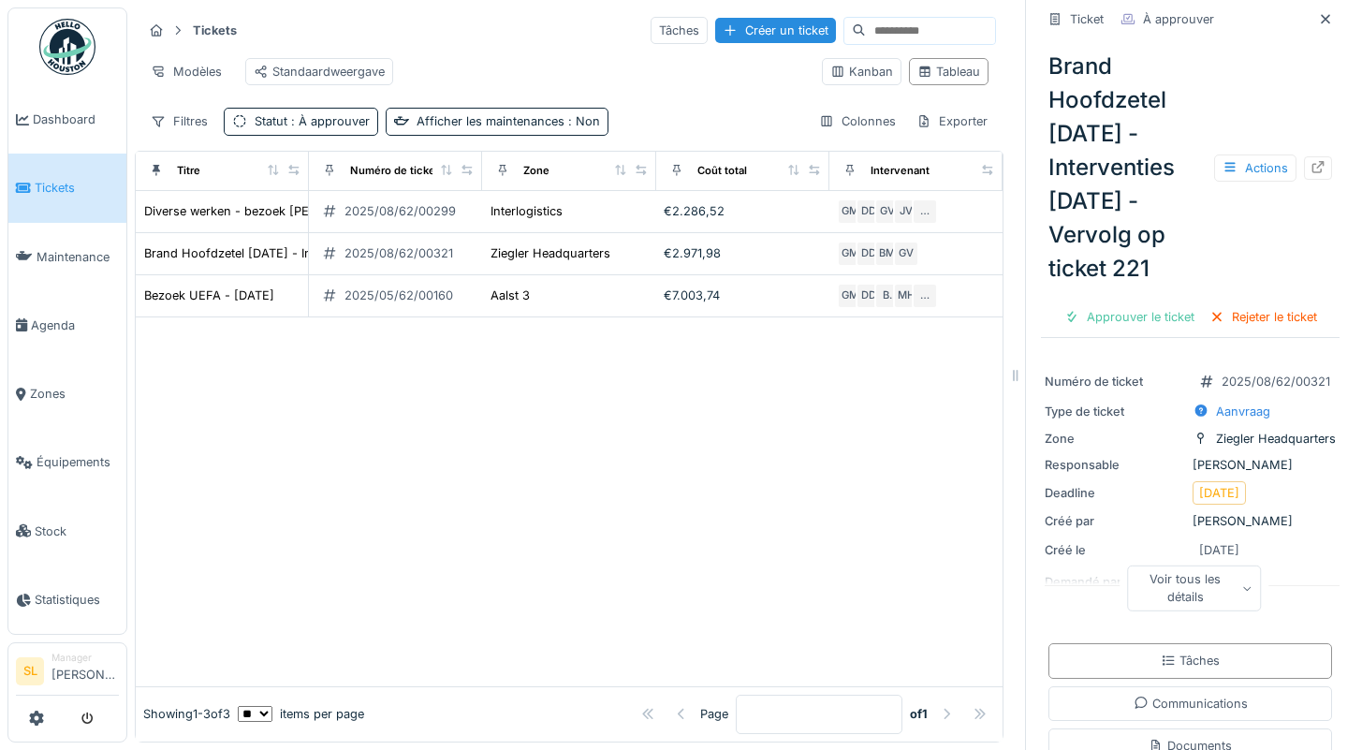
scroll to position [51, 0]
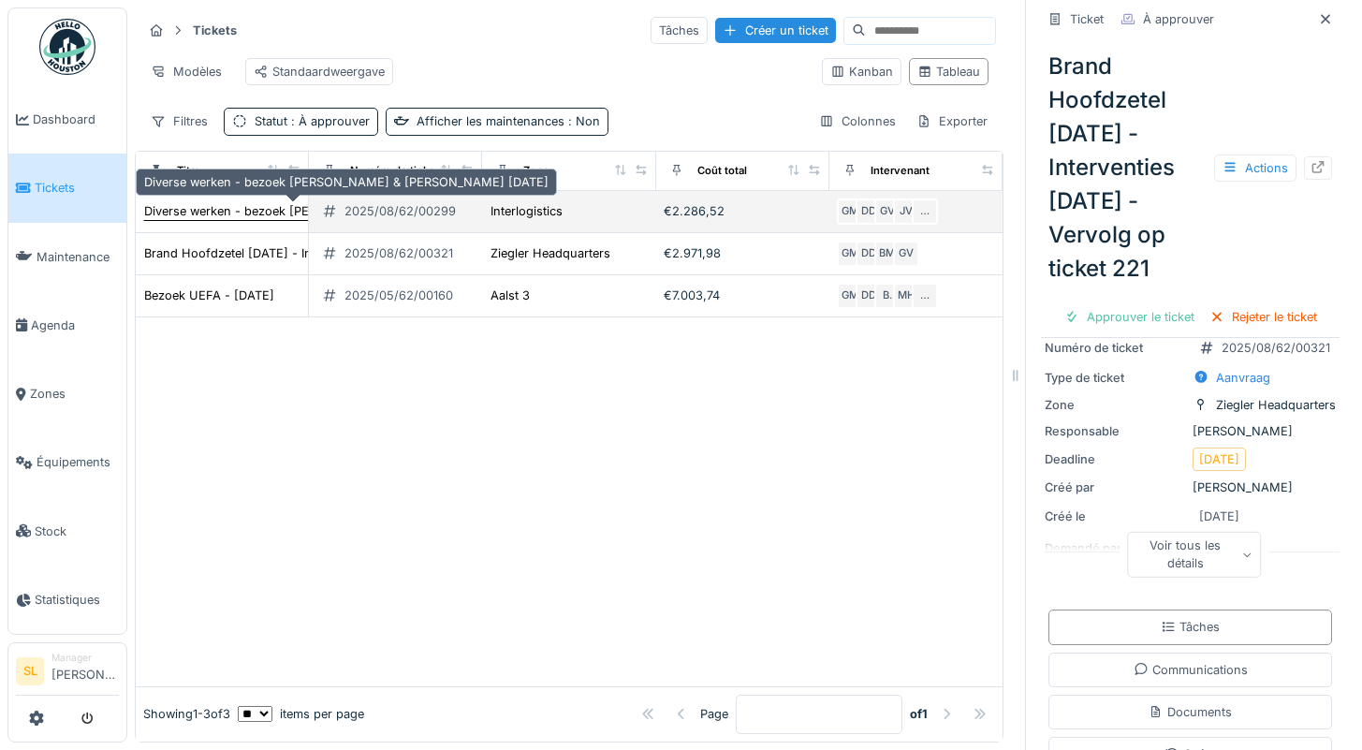
click at [249, 212] on div "Diverse werken - bezoek Marc & Samuel 07.08.2025" at bounding box center [346, 211] width 404 height 18
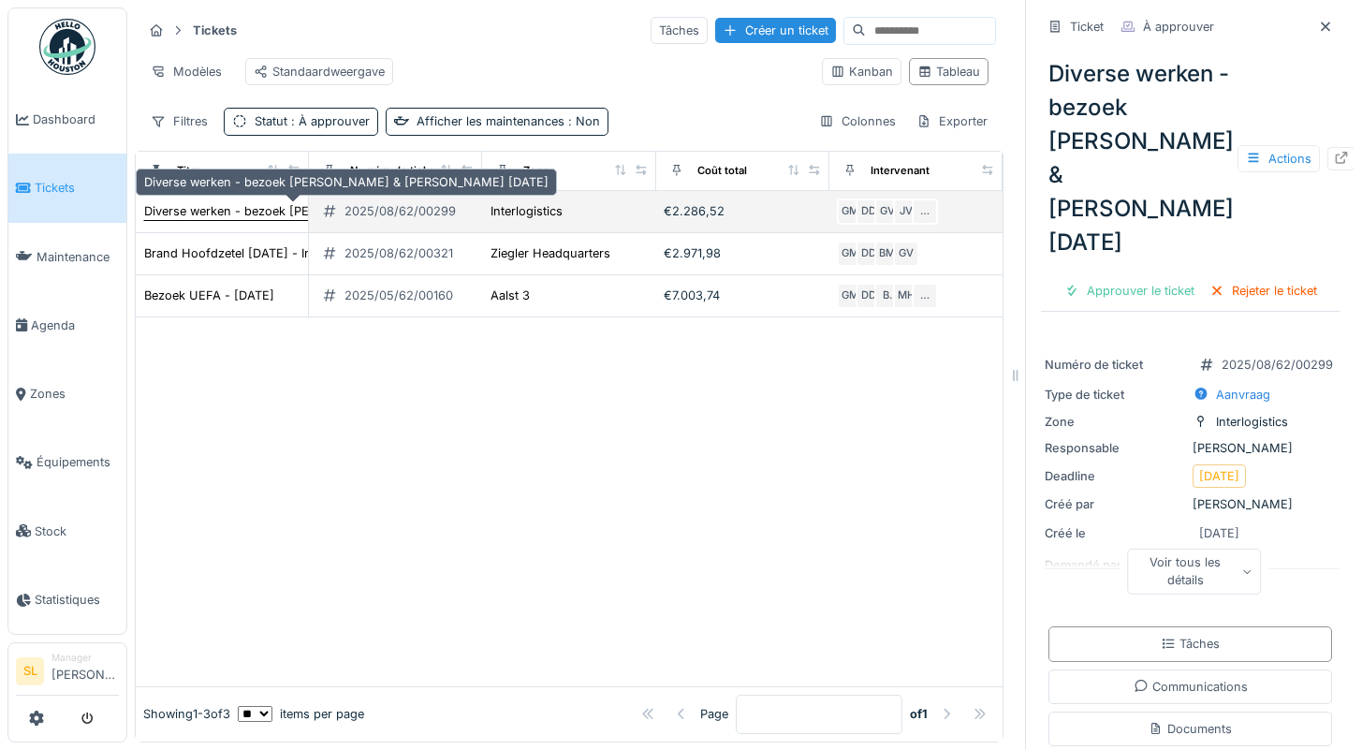
click at [266, 216] on div "Diverse werken - bezoek Marc & Samuel 07.08.2025" at bounding box center [346, 211] width 404 height 18
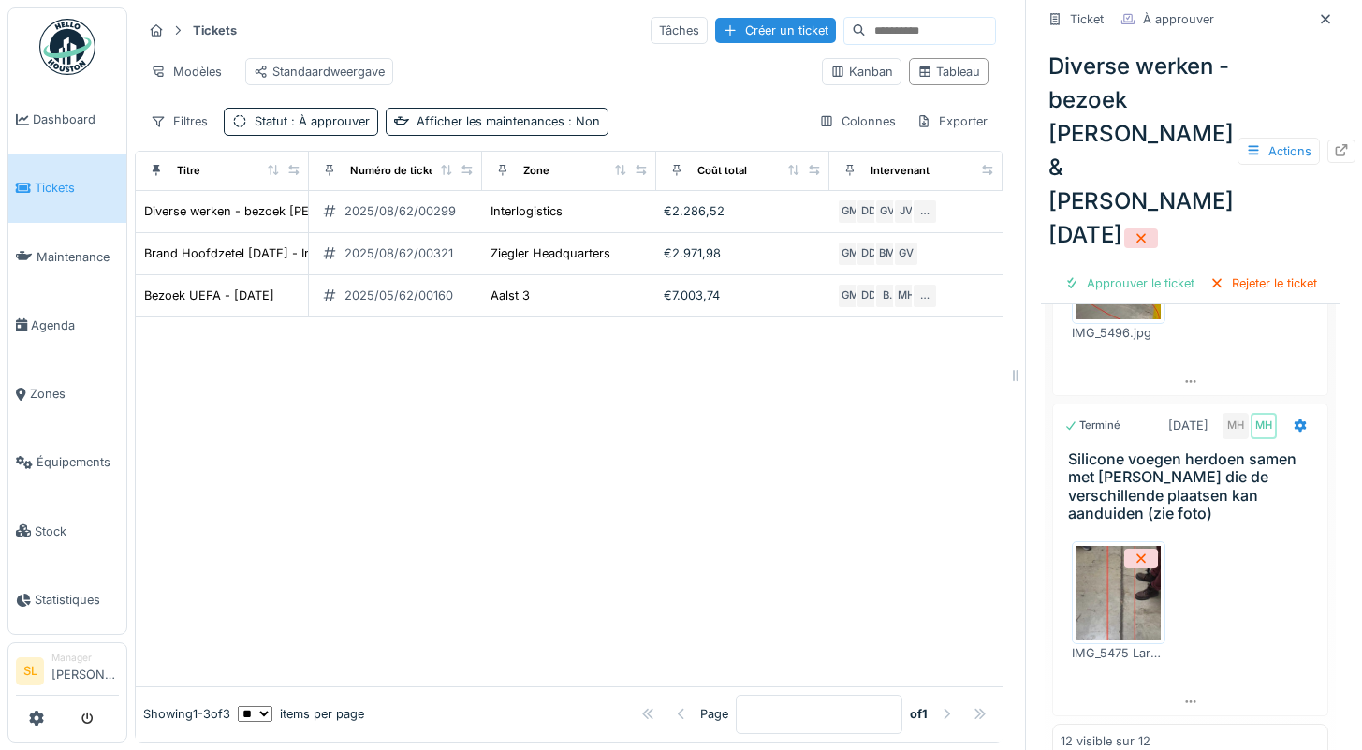
scroll to position [3020, 0]
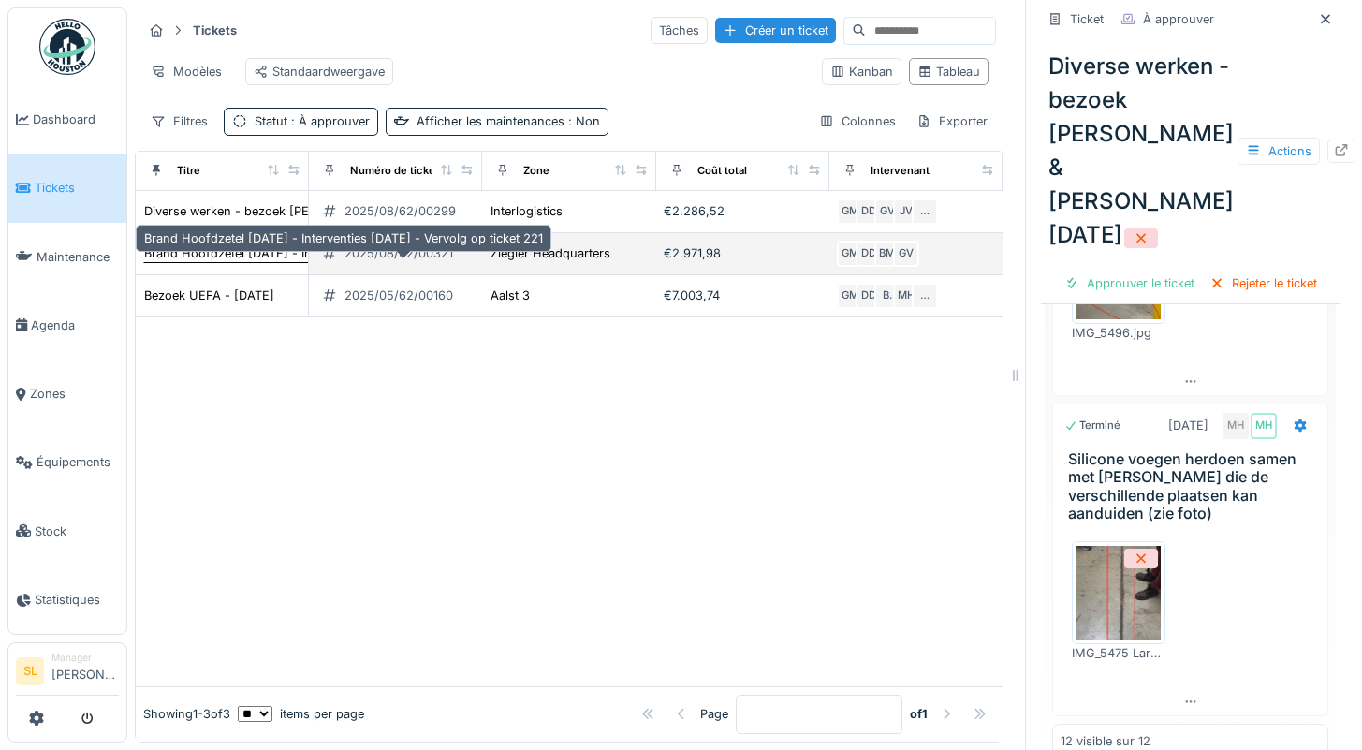
click at [251, 259] on div "Brand Hoofdzetel zondag 22.06.2025 - Interventies september 2025 - Vervolg op t…" at bounding box center [343, 253] width 399 height 18
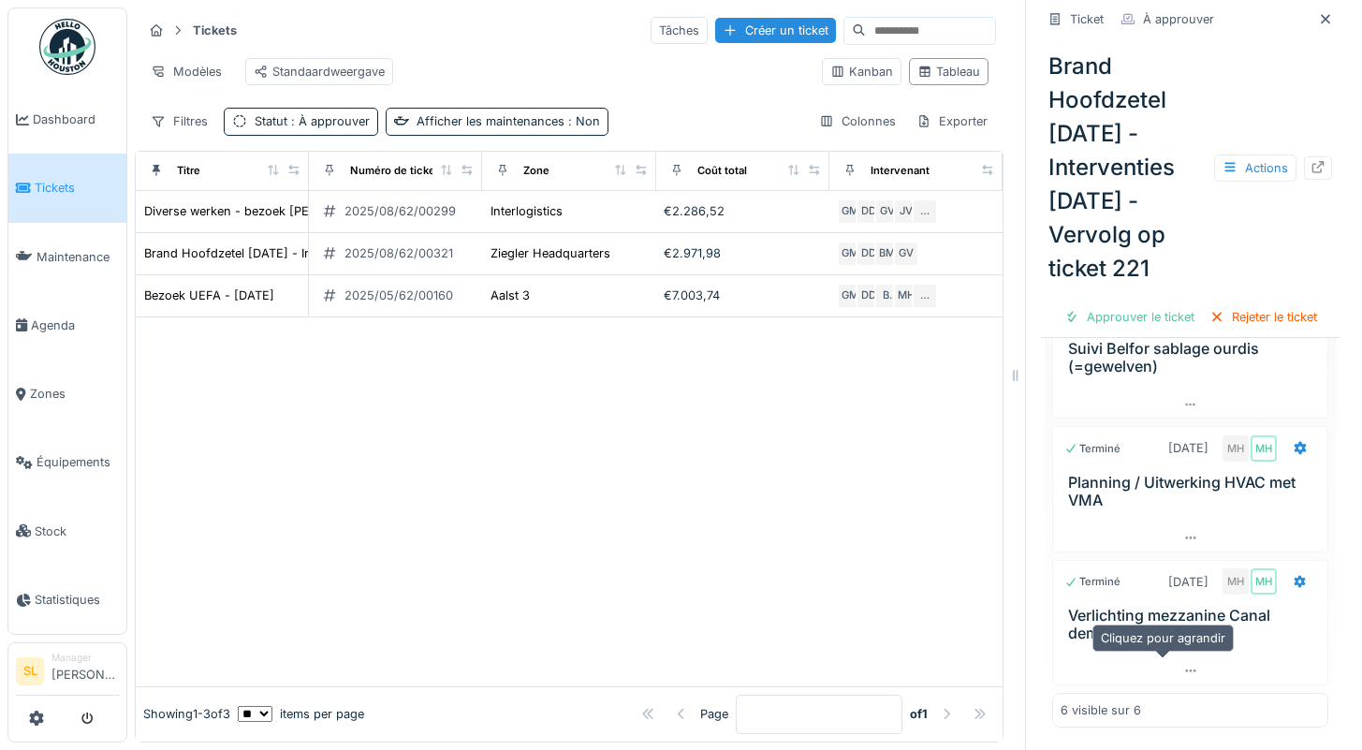
scroll to position [14, 0]
click at [1117, 330] on div "Approuver le ticket" at bounding box center [1129, 316] width 145 height 25
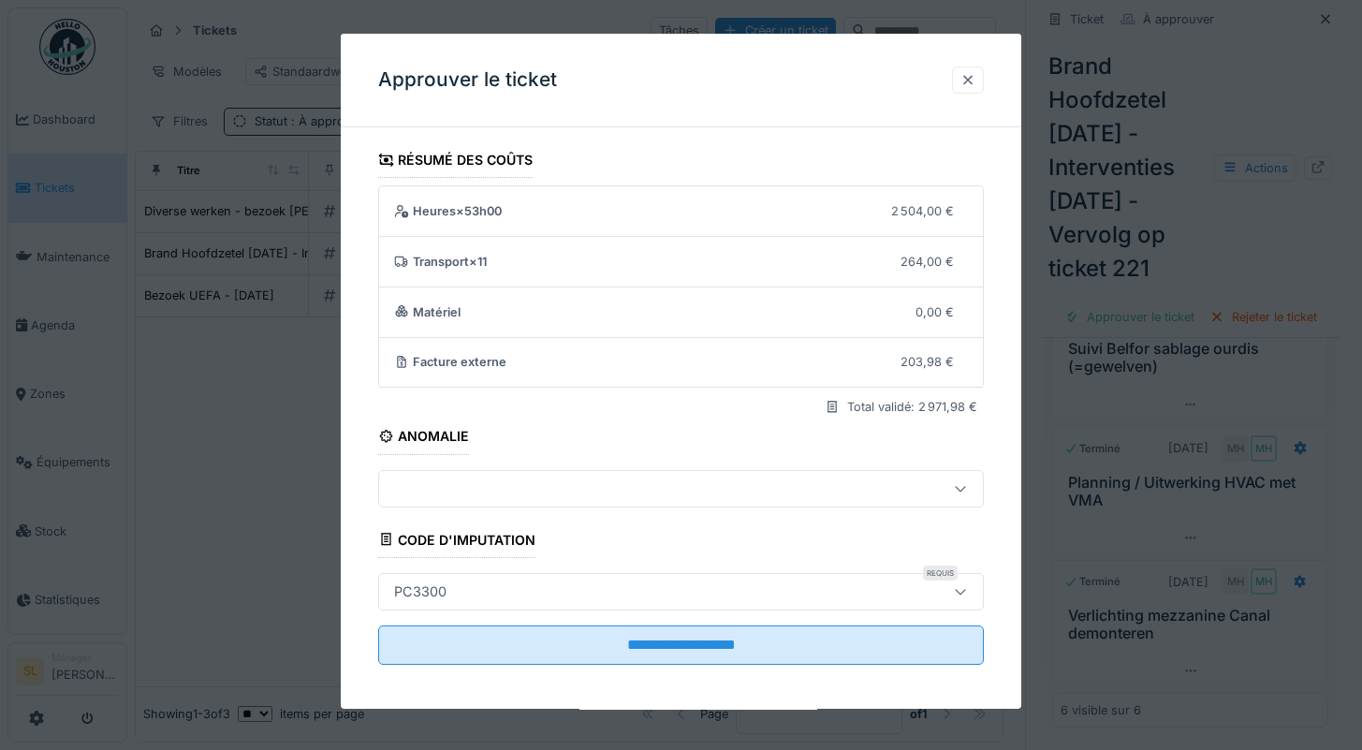
click at [975, 74] on div at bounding box center [967, 80] width 15 height 18
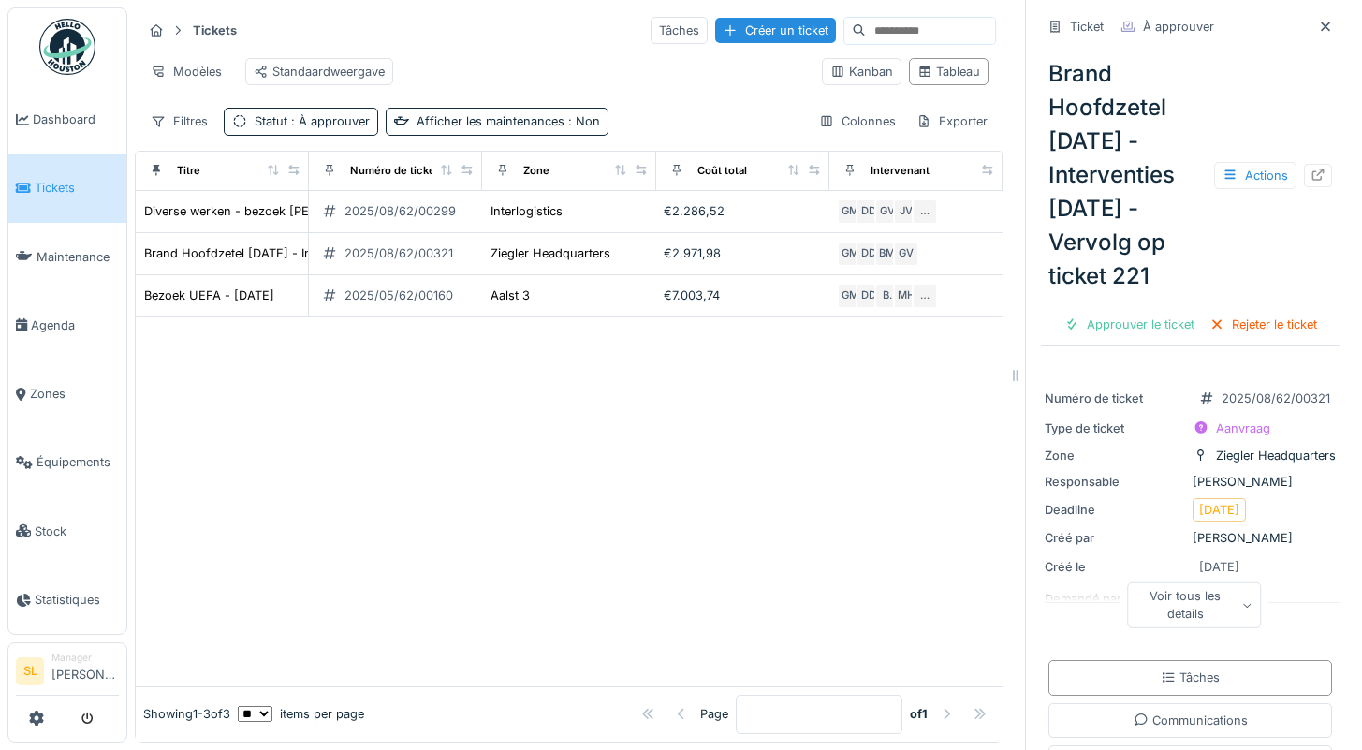
scroll to position [0, 0]
click at [1139, 337] on div "Approuver le ticket" at bounding box center [1129, 324] width 145 height 25
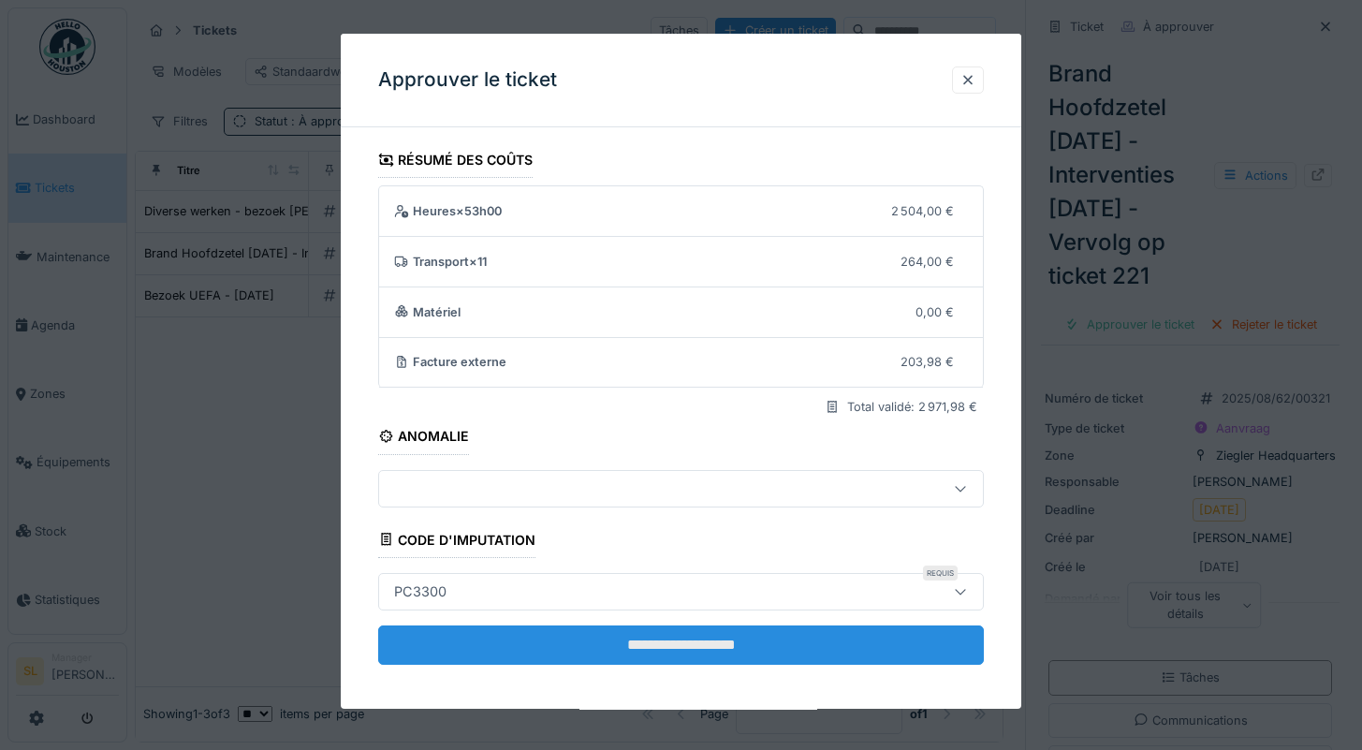
click at [736, 642] on input "**********" at bounding box center [681, 644] width 607 height 39
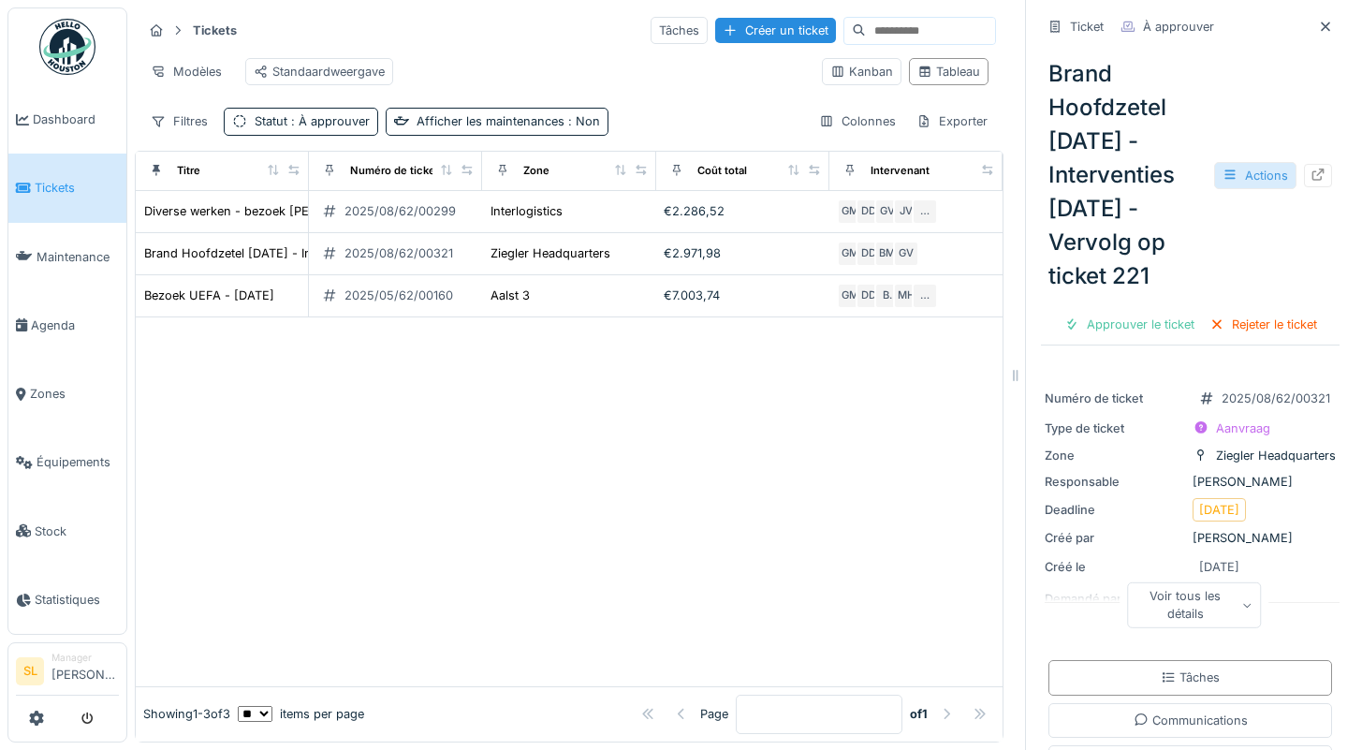
click at [1234, 189] on div "Actions" at bounding box center [1255, 175] width 82 height 27
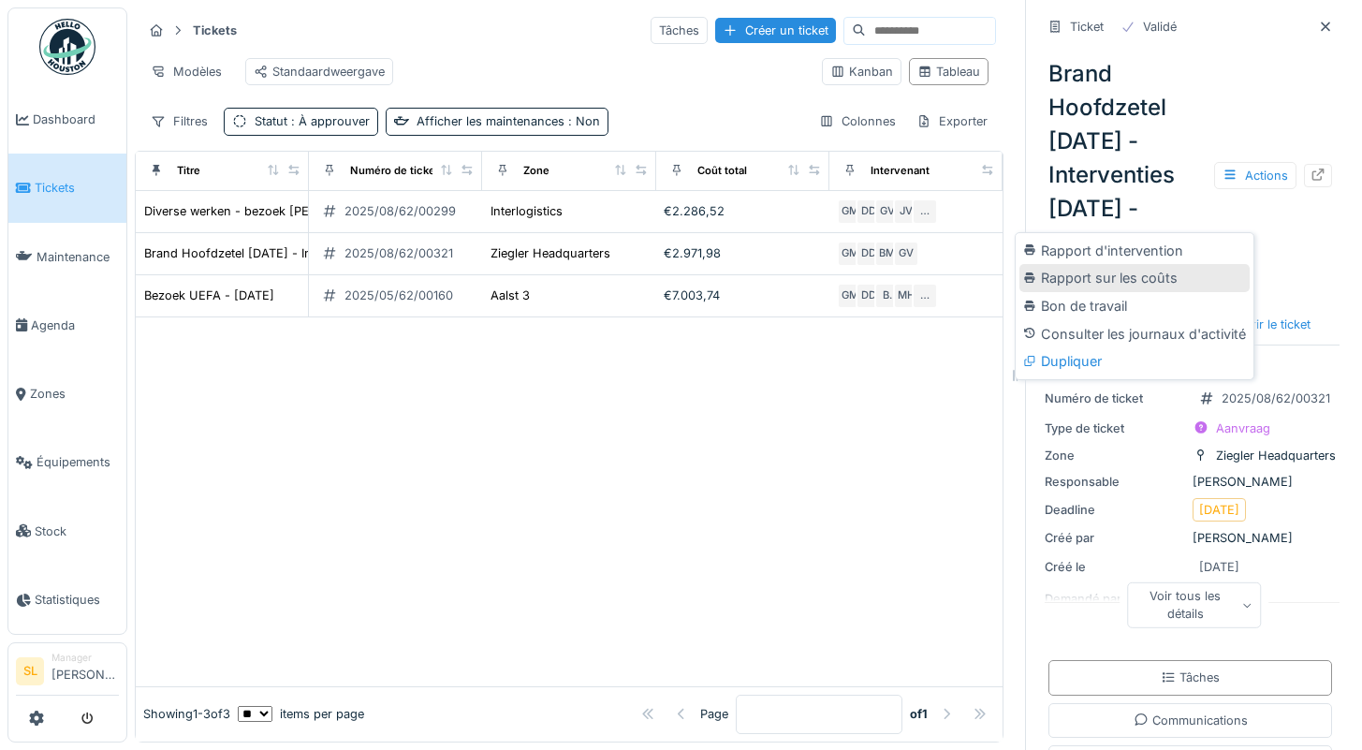
click at [1129, 280] on div "Rapport sur les coûts" at bounding box center [1134, 278] width 230 height 28
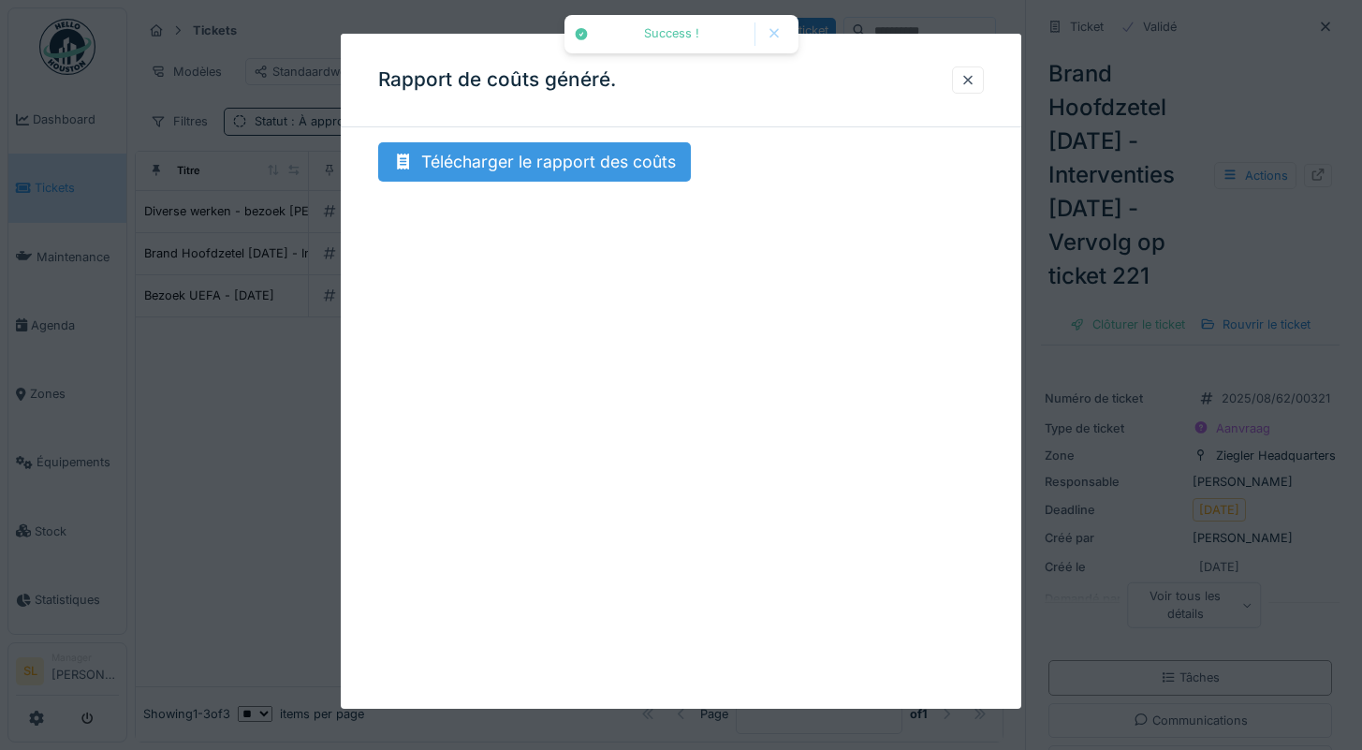
click at [487, 163] on div "Télécharger le rapport des coûts" at bounding box center [534, 161] width 313 height 39
